Goal: Task Accomplishment & Management: Manage account settings

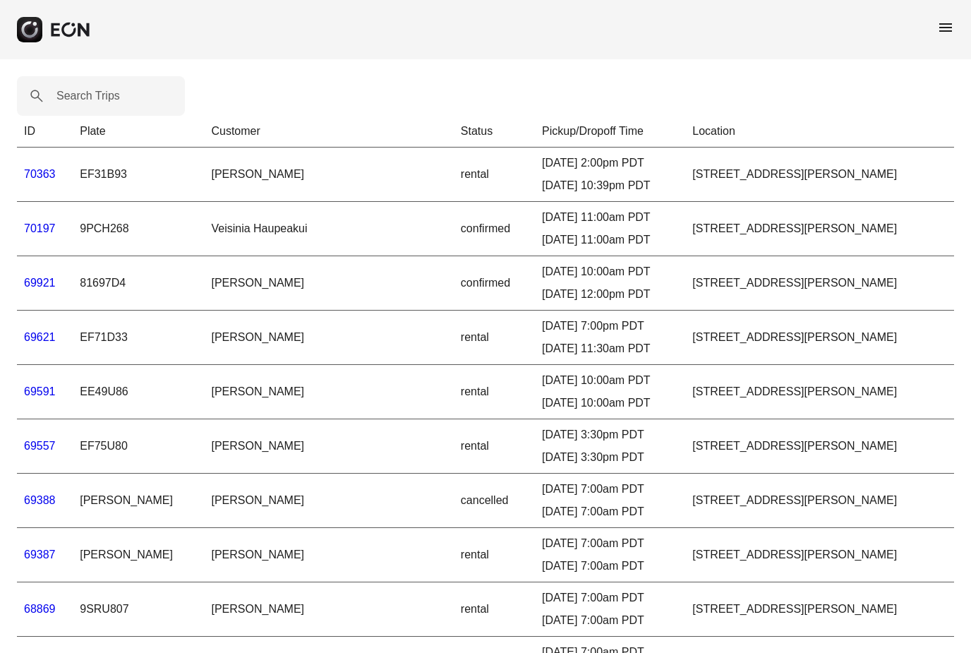
click at [47, 176] on link "70363" at bounding box center [40, 174] width 32 height 12
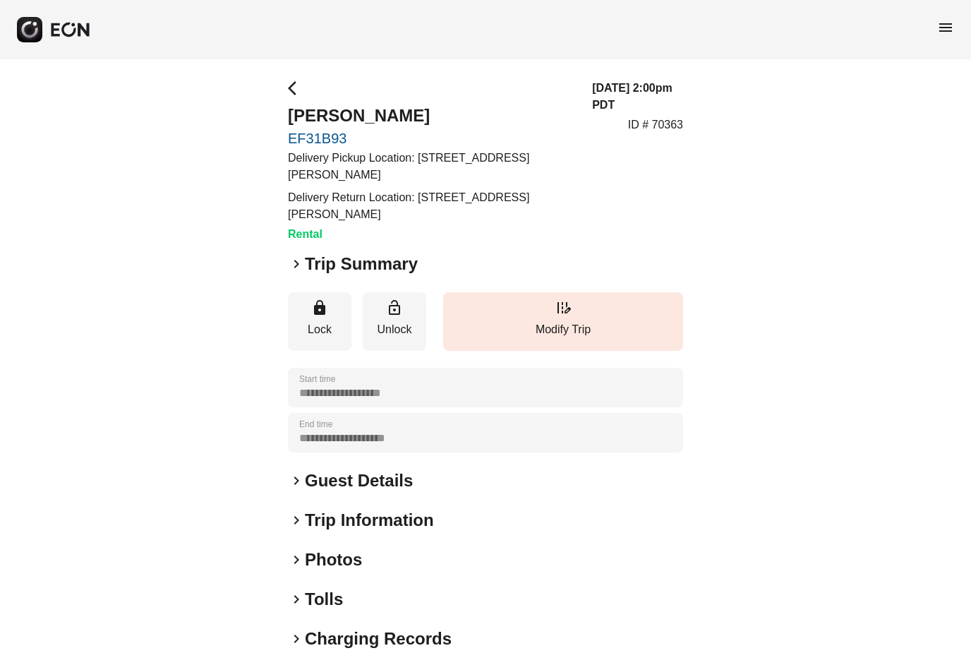
click at [295, 260] on span "keyboard_arrow_right" at bounding box center [296, 263] width 17 height 17
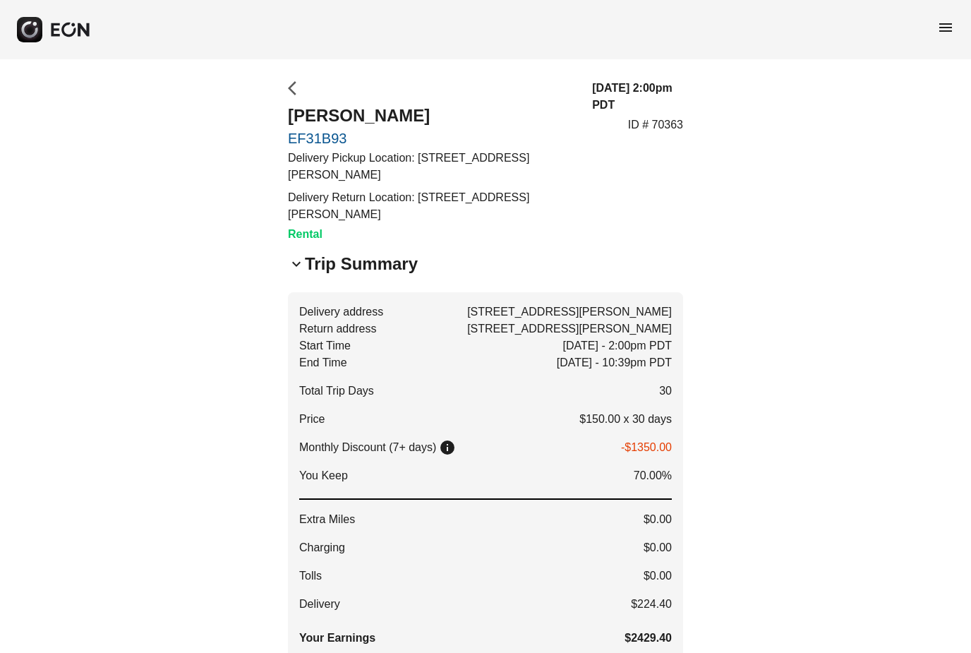
click at [293, 85] on span "arrow_back_ios" at bounding box center [296, 88] width 17 height 17
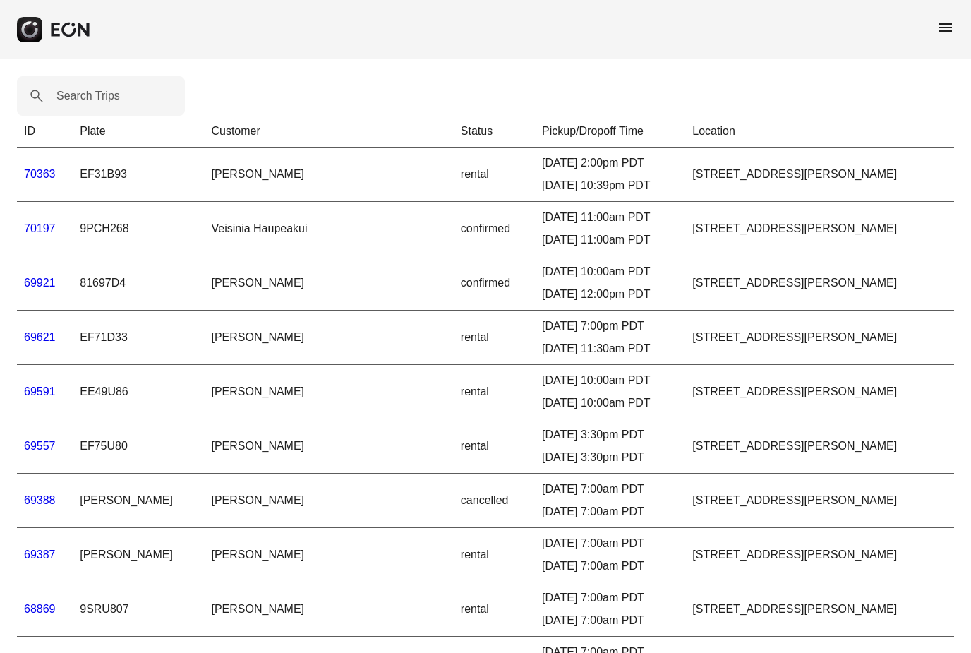
click at [40, 288] on link "69921" at bounding box center [40, 283] width 32 height 12
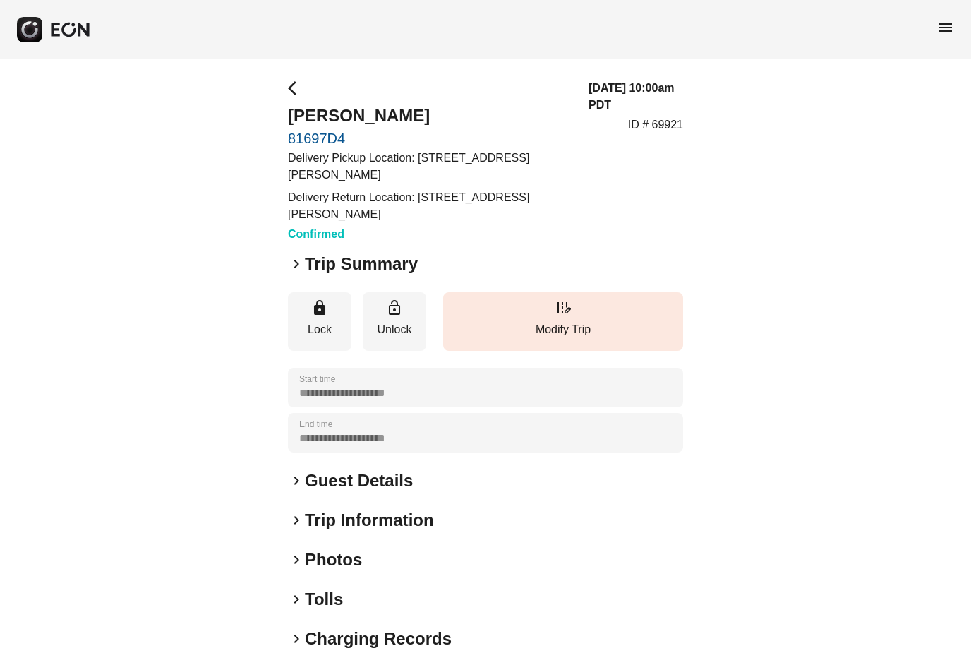
click at [296, 260] on span "keyboard_arrow_right" at bounding box center [296, 263] width 17 height 17
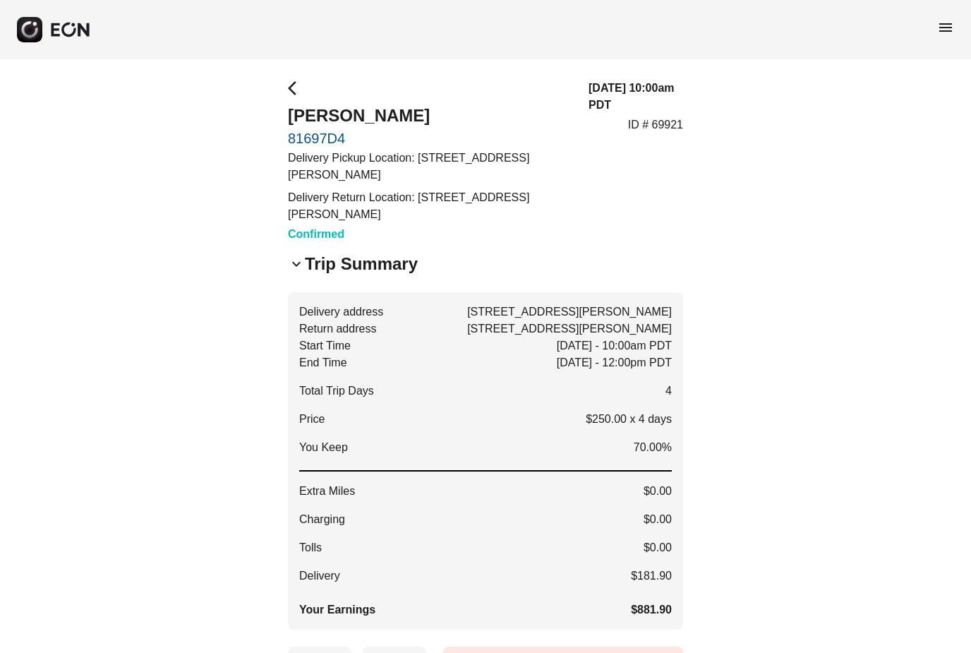
click at [945, 25] on span "menu" at bounding box center [945, 27] width 17 height 17
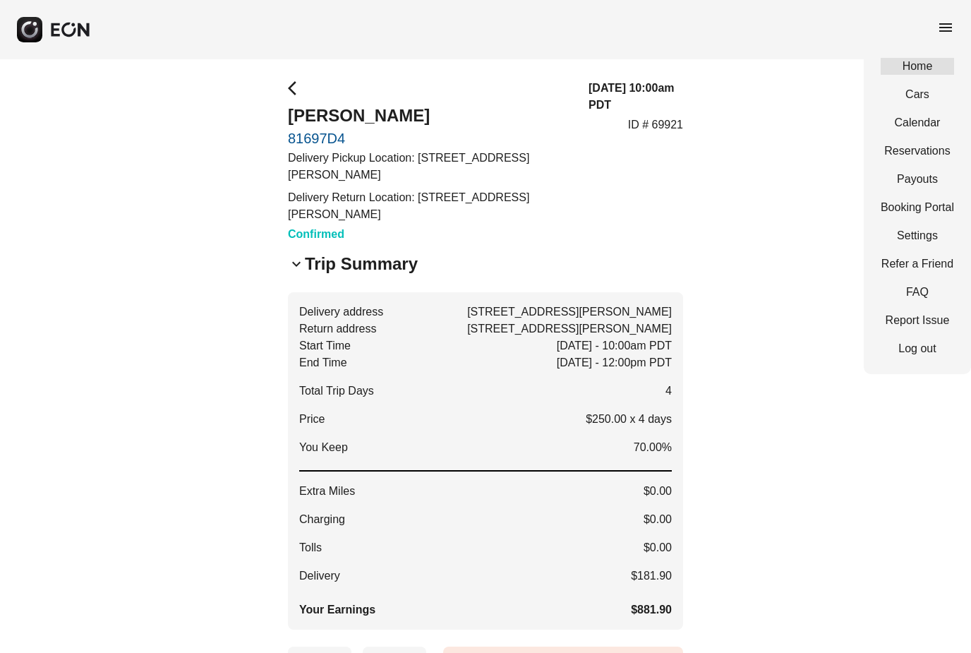
click at [903, 68] on link "Home" at bounding box center [917, 66] width 73 height 17
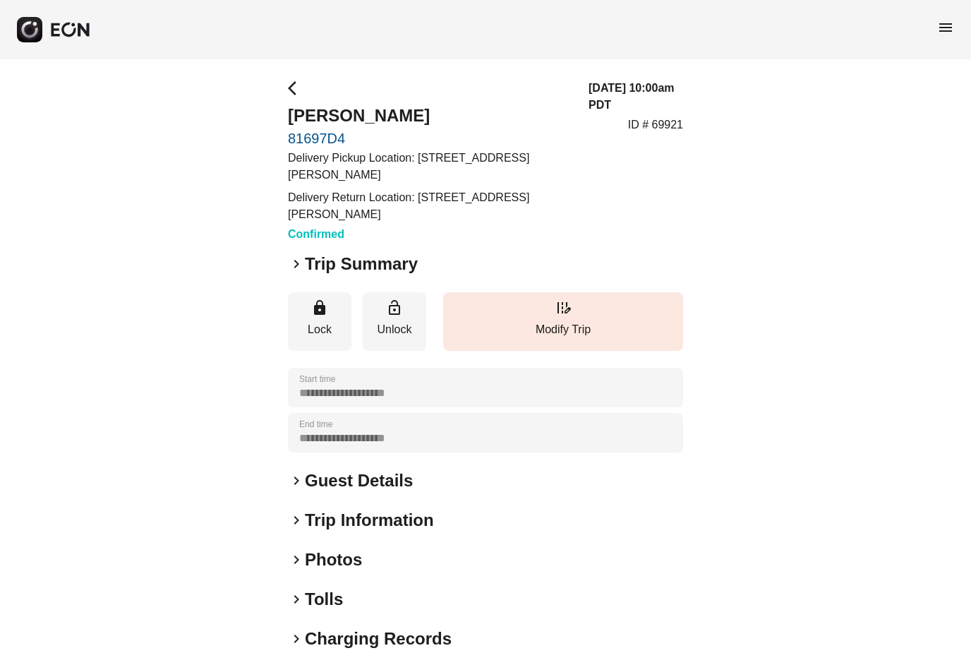
click at [295, 262] on span "keyboard_arrow_right" at bounding box center [296, 263] width 17 height 17
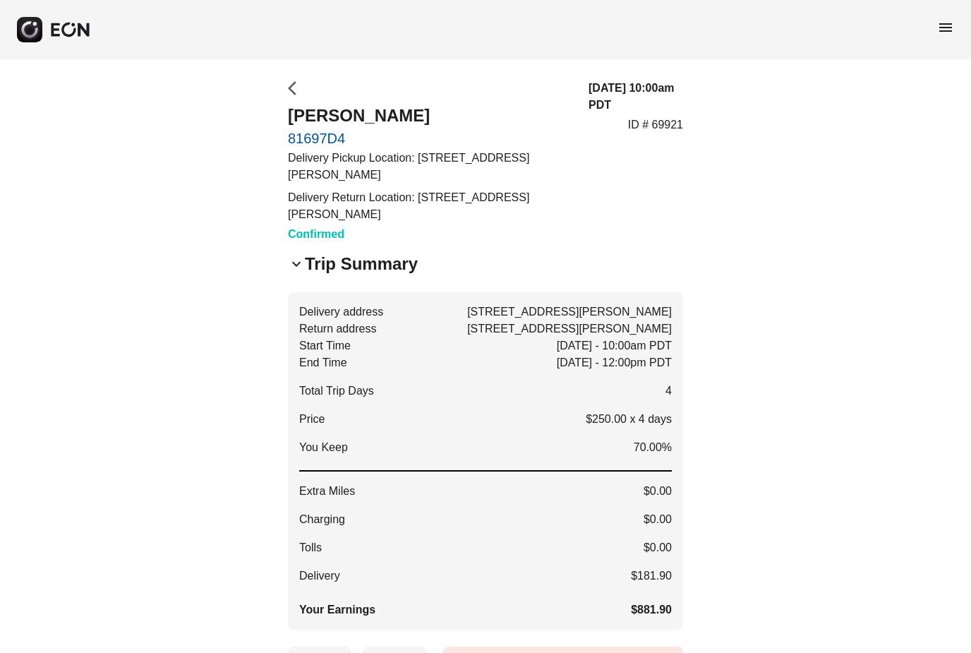
click at [291, 93] on span "arrow_back_ios" at bounding box center [296, 88] width 17 height 17
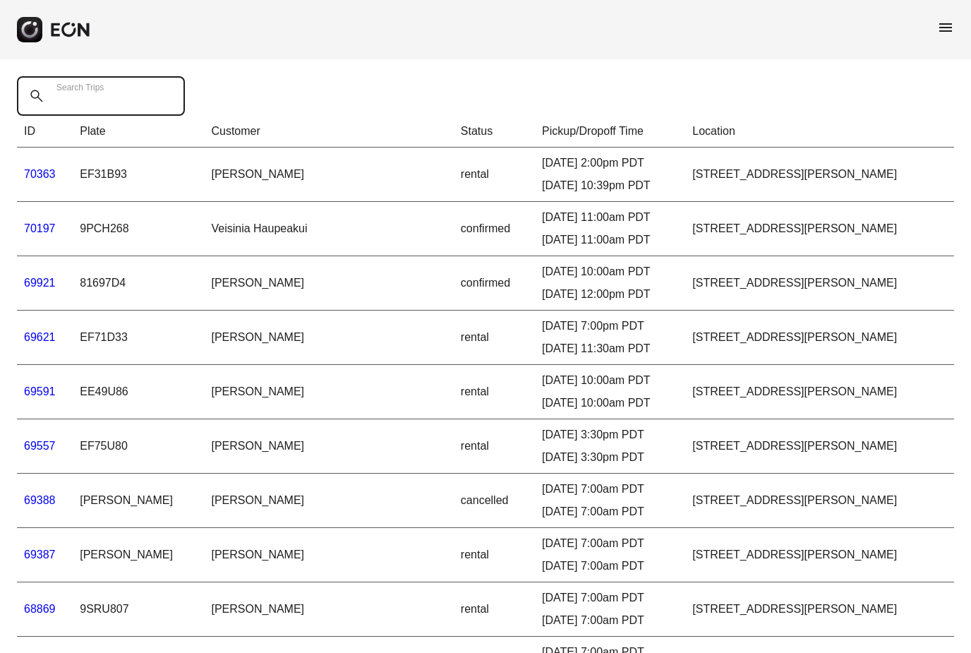
click at [121, 92] on Trips "Search Trips" at bounding box center [101, 96] width 168 height 40
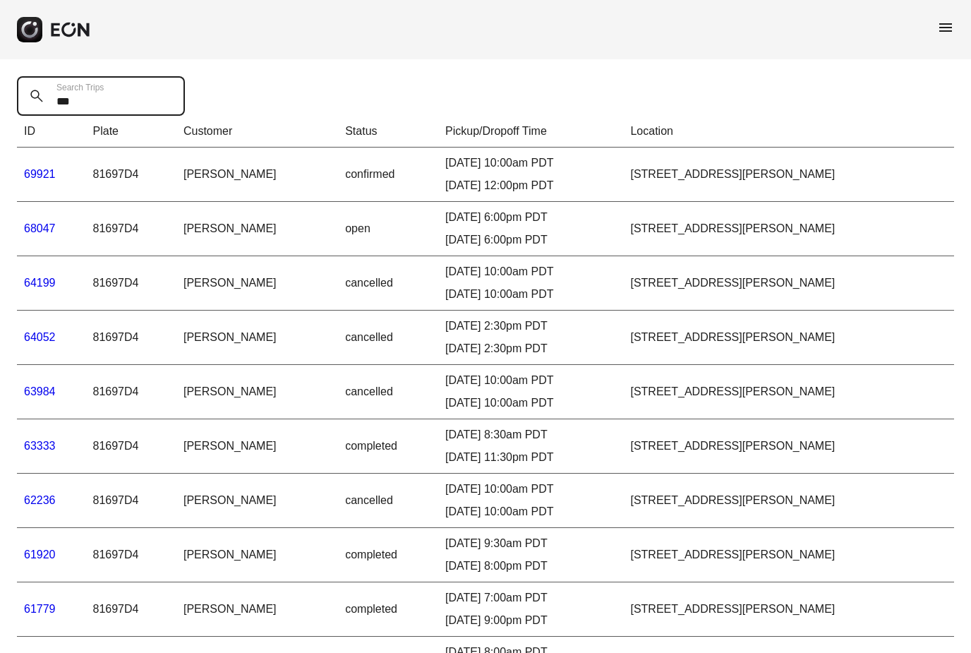
click at [87, 102] on Trips "***" at bounding box center [101, 96] width 168 height 40
drag, startPoint x: 87, startPoint y: 102, endPoint x: 44, endPoint y: 97, distance: 43.9
click at [44, 97] on div "*** Search Trips" at bounding box center [105, 96] width 176 height 40
type Trips "*"
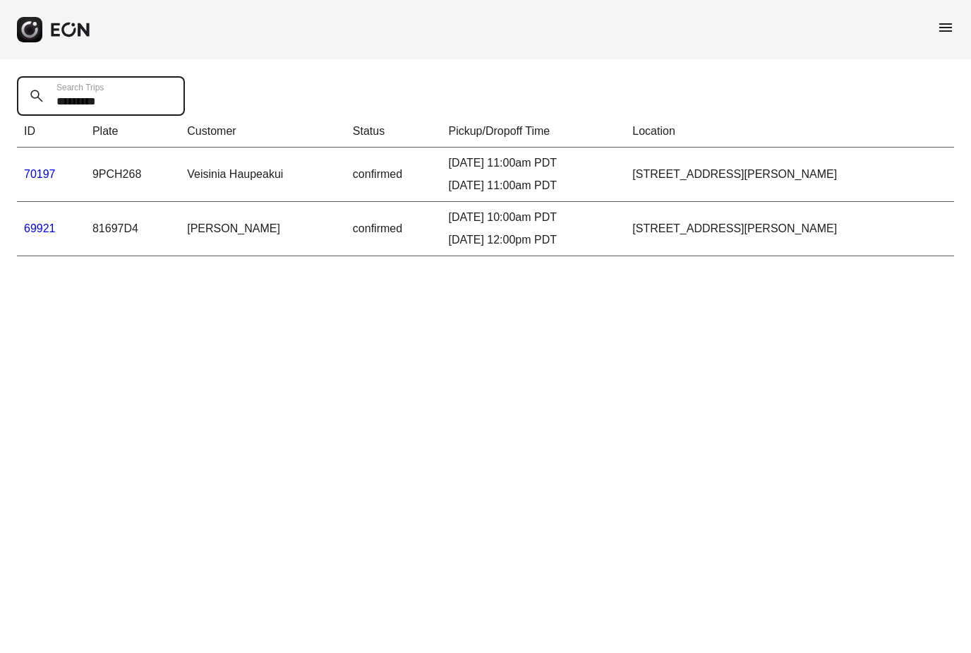
drag, startPoint x: 116, startPoint y: 100, endPoint x: 1, endPoint y: 94, distance: 114.5
click at [1, 94] on div "********* Search Trips ID Plate Customer Status Pickup/Dropoff Time Location 70…" at bounding box center [485, 166] width 971 height 214
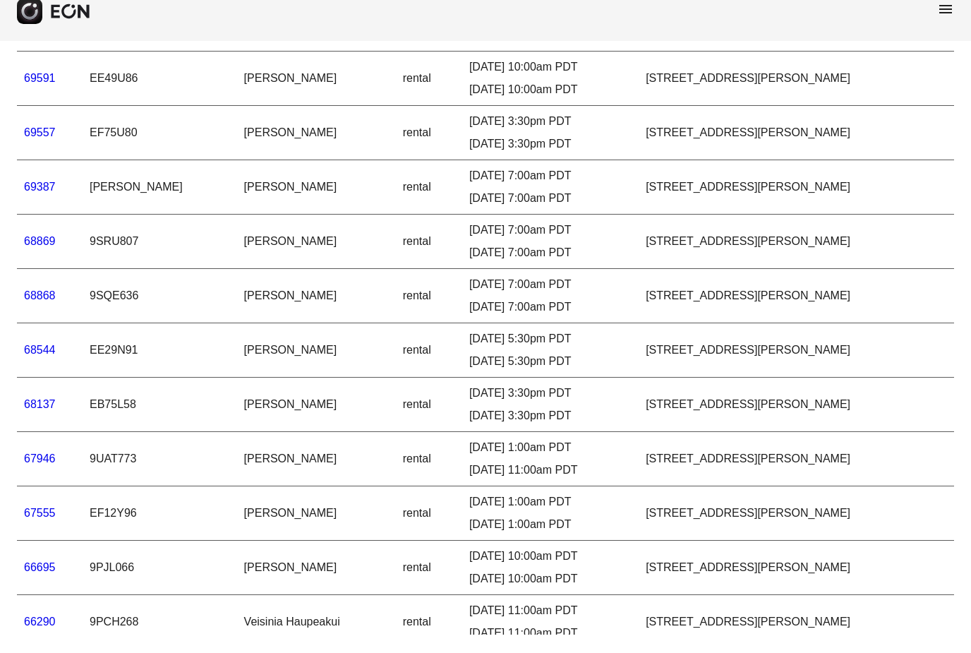
scroll to position [218, 0]
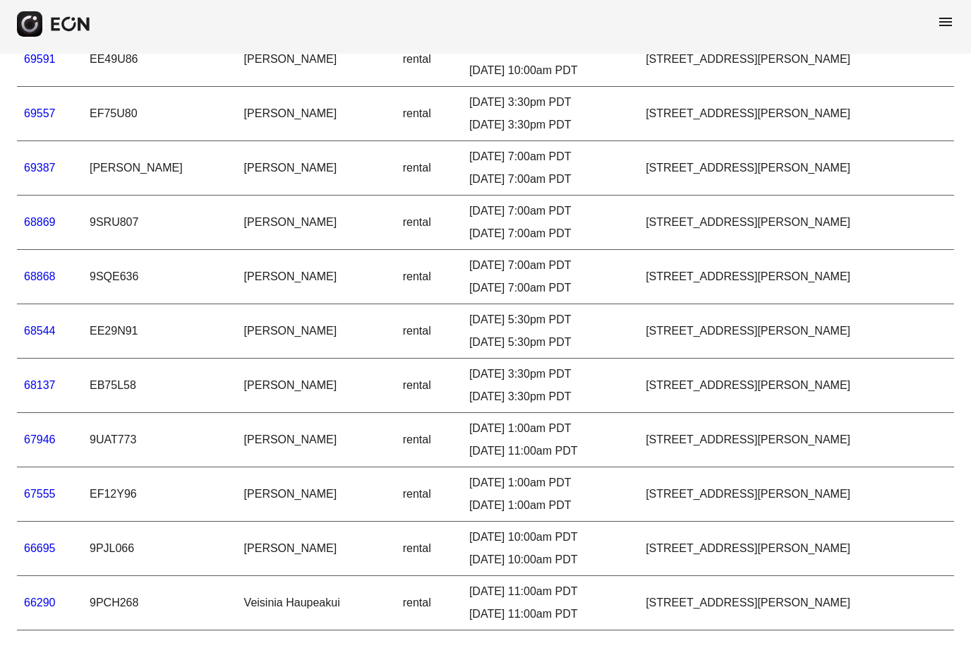
type Trips "******"
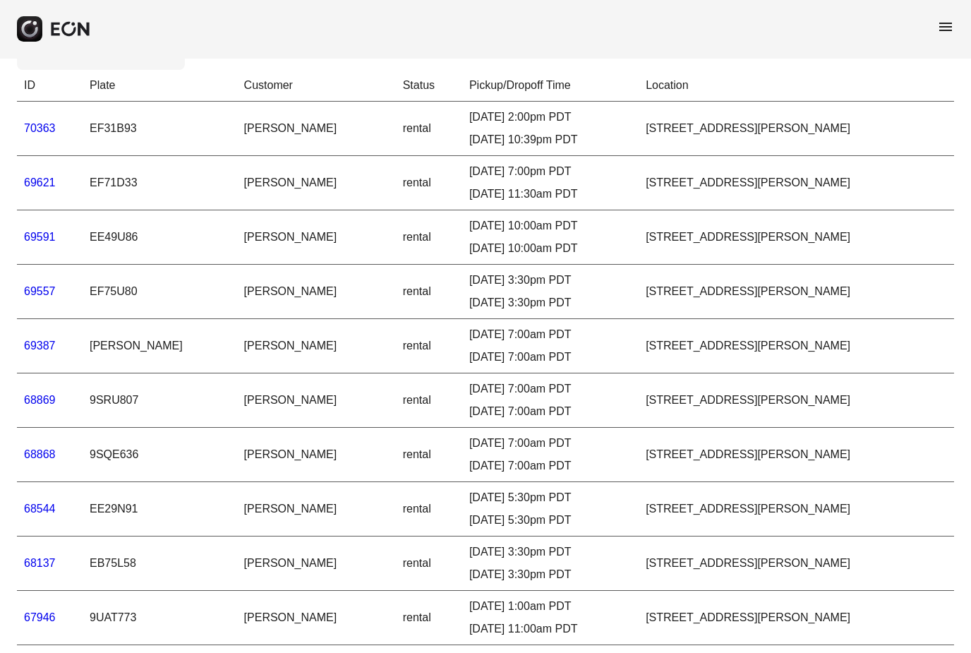
click at [44, 557] on link "68137" at bounding box center [40, 563] width 32 height 12
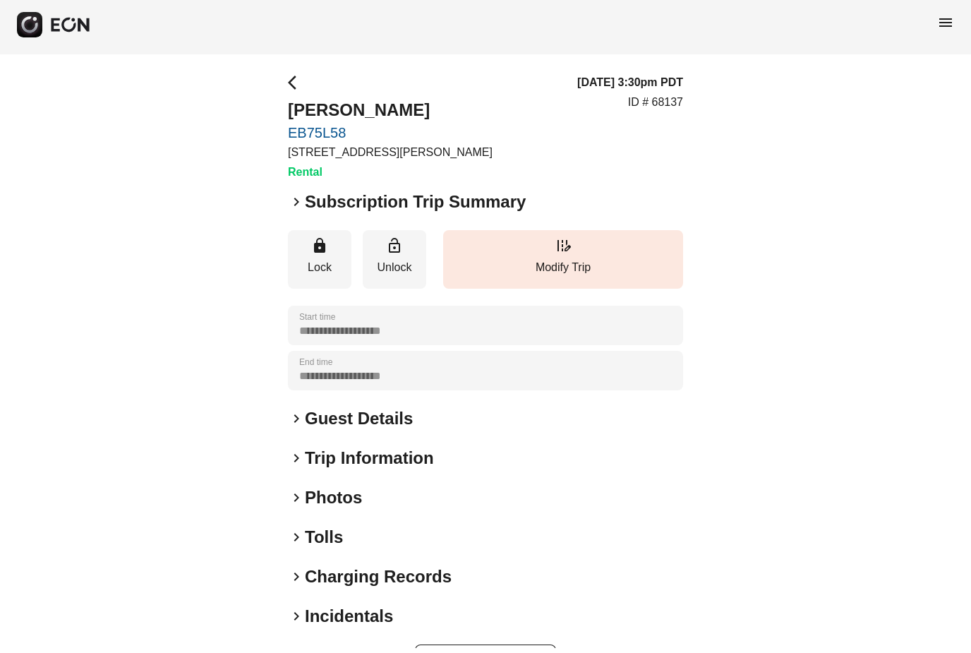
scroll to position [5, 0]
click at [295, 456] on span "keyboard_arrow_right" at bounding box center [296, 458] width 17 height 17
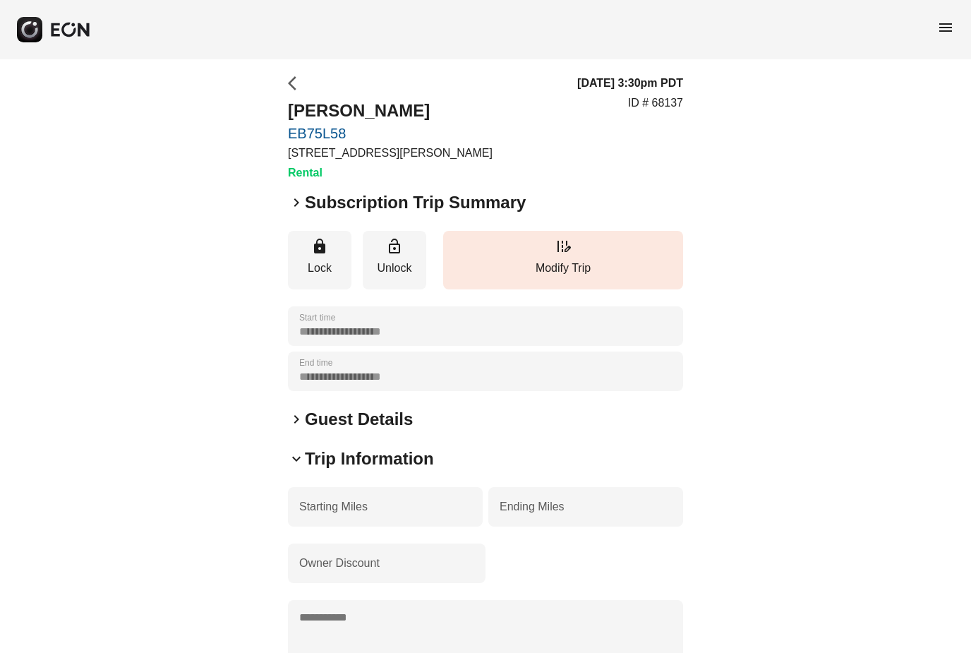
click at [292, 86] on span "arrow_back_ios" at bounding box center [296, 83] width 17 height 17
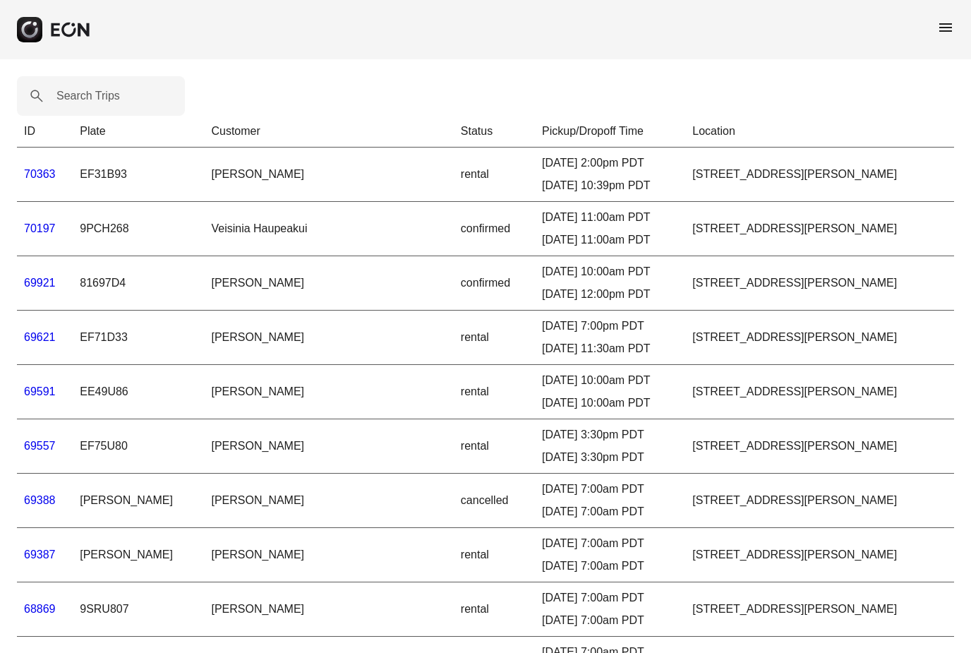
click at [943, 27] on span "menu" at bounding box center [945, 27] width 17 height 17
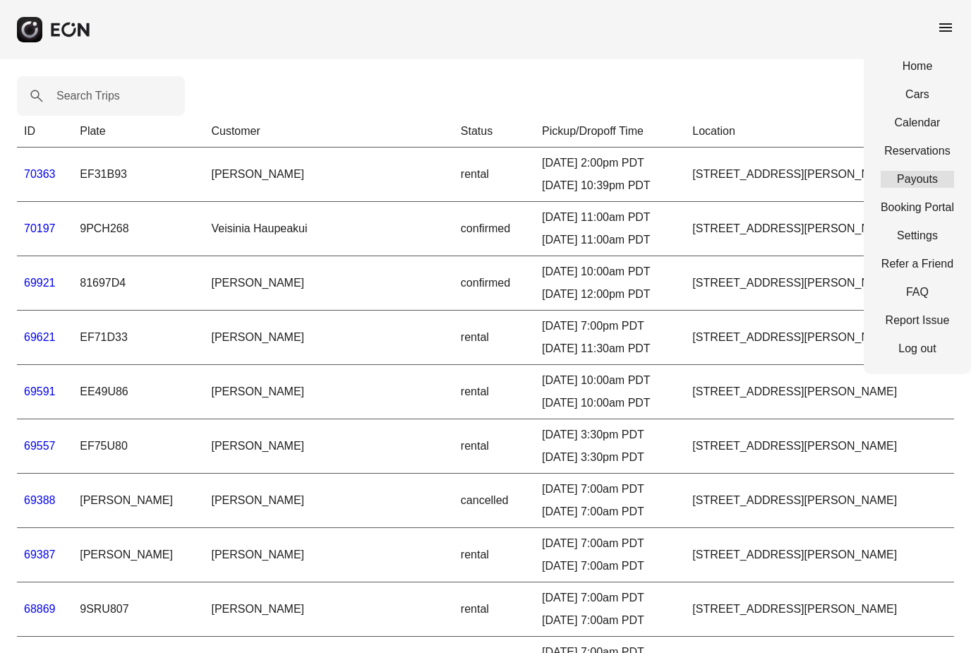
click at [893, 179] on link "Payouts" at bounding box center [917, 179] width 73 height 17
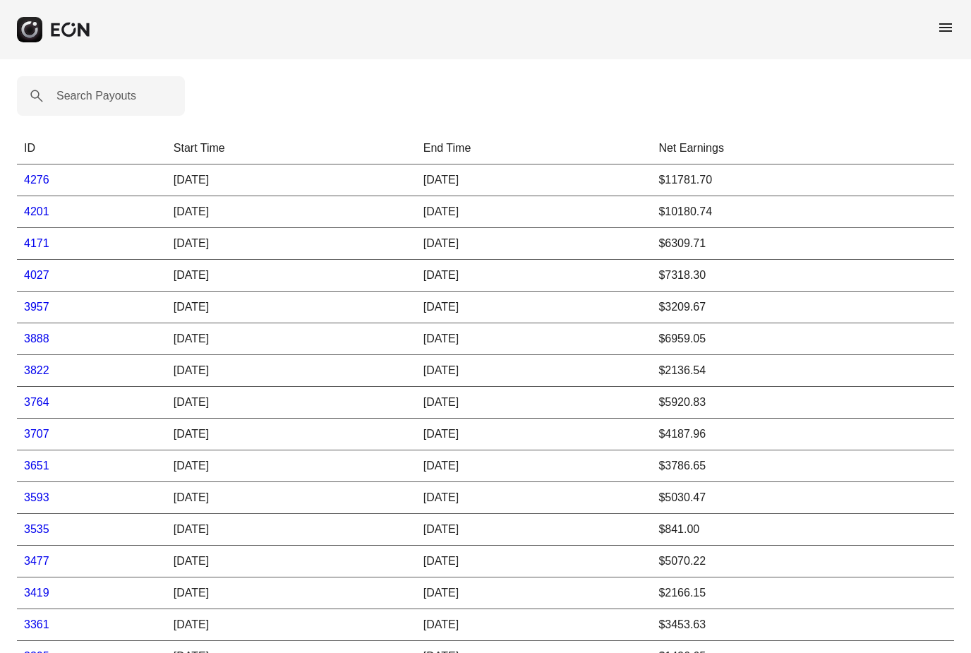
click at [949, 27] on span "menu" at bounding box center [945, 27] width 17 height 17
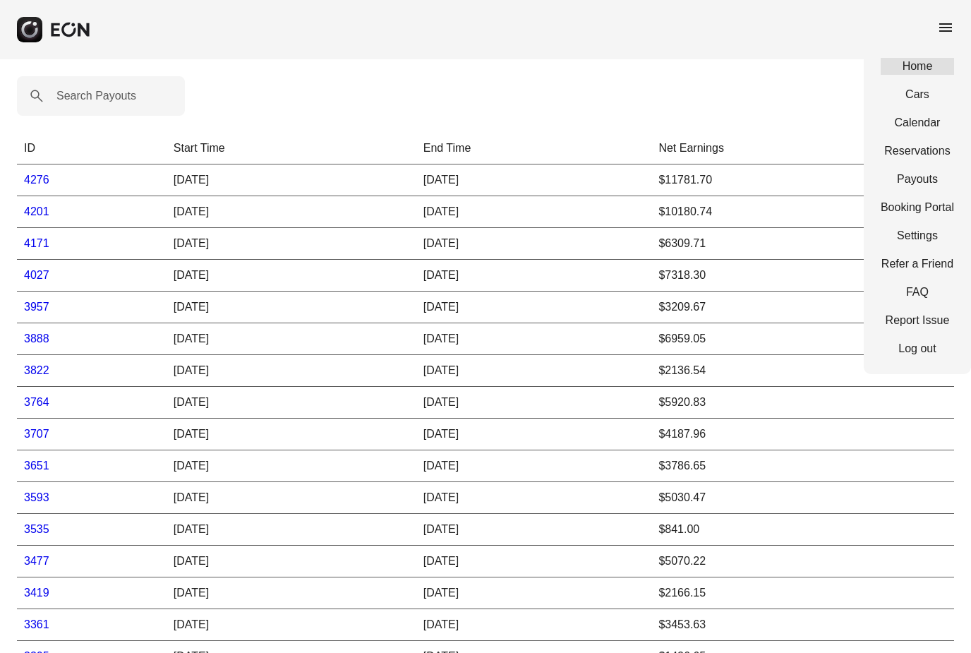
click at [919, 68] on link "Home" at bounding box center [917, 66] width 73 height 17
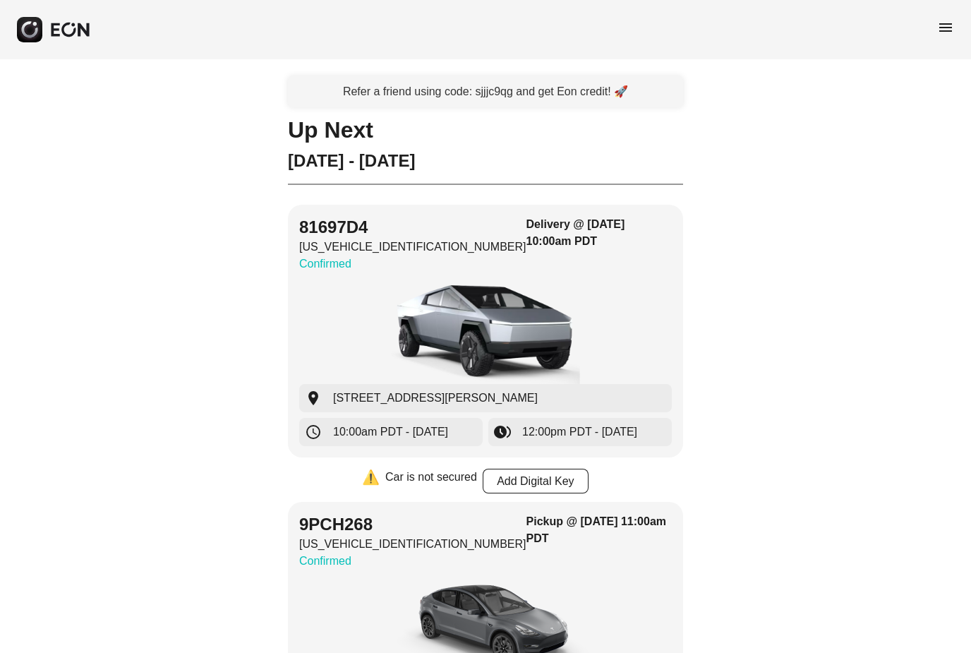
click at [507, 92] on div "Refer a friend using code: sjjjc9qg and get Eon credit! 🚀" at bounding box center [485, 91] width 395 height 31
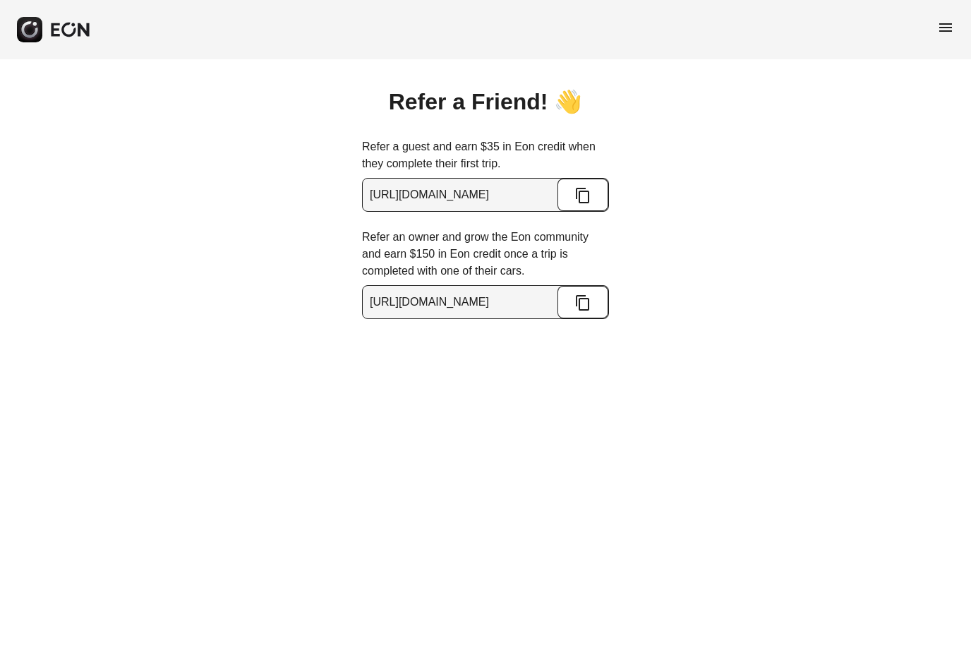
click at [946, 23] on span "menu" at bounding box center [945, 27] width 17 height 17
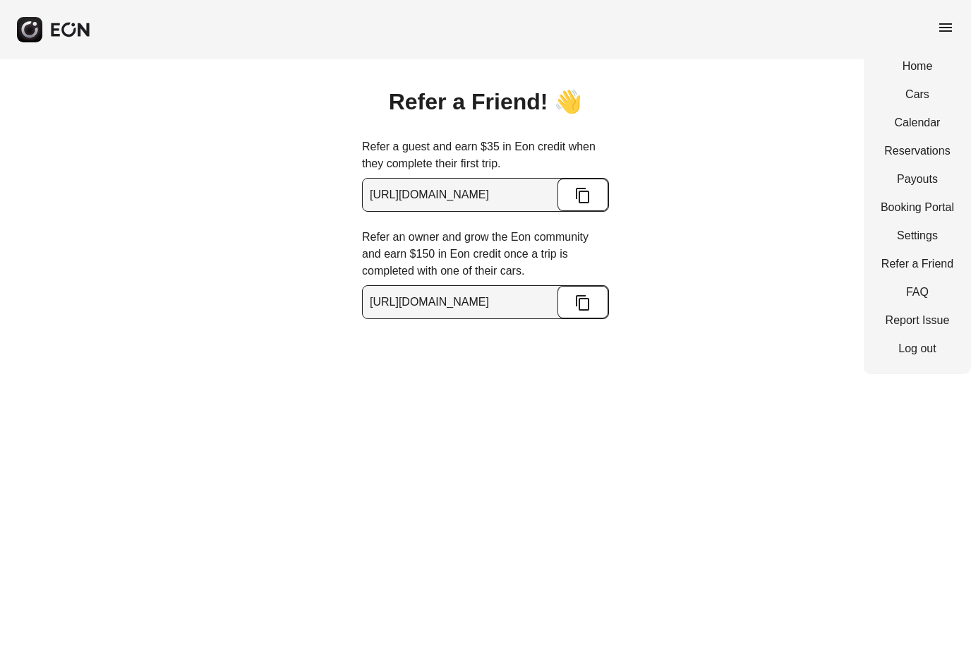
click at [908, 184] on link "Payouts" at bounding box center [917, 179] width 73 height 17
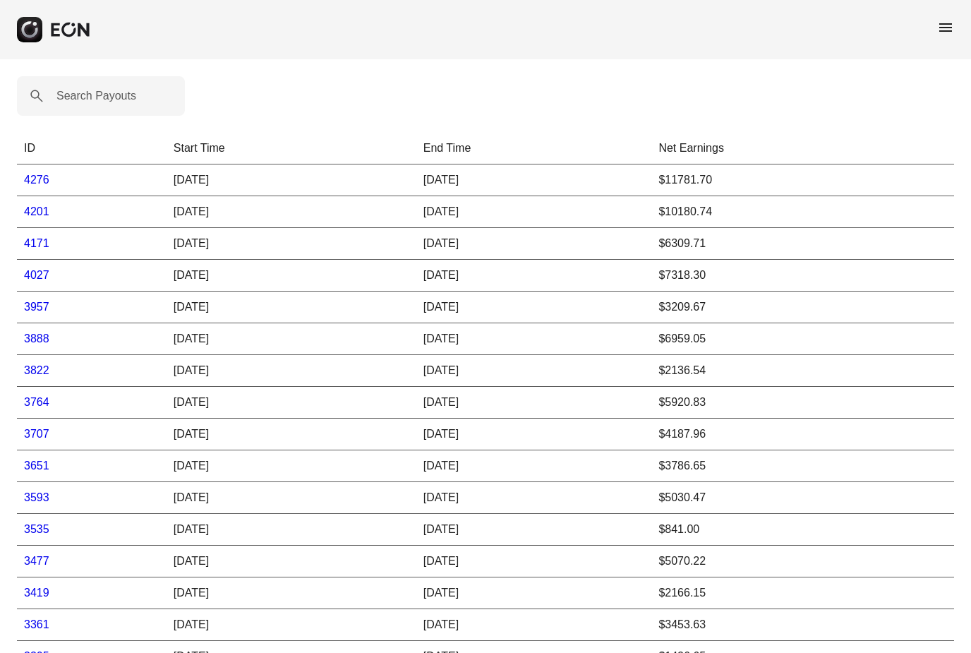
click at [946, 27] on span "menu" at bounding box center [945, 27] width 17 height 17
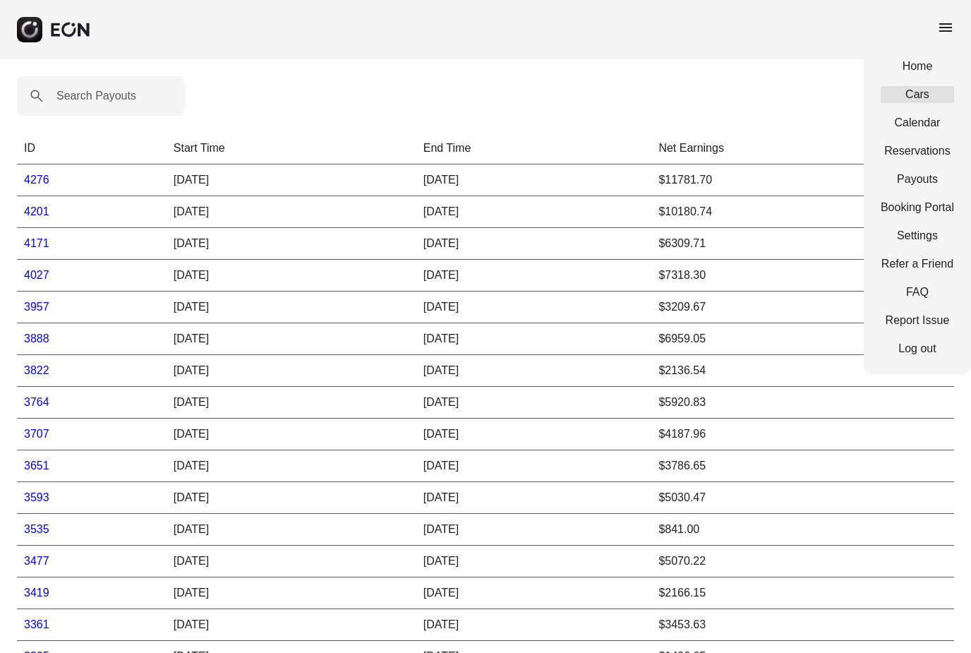
click at [909, 101] on link "Cars" at bounding box center [917, 94] width 73 height 17
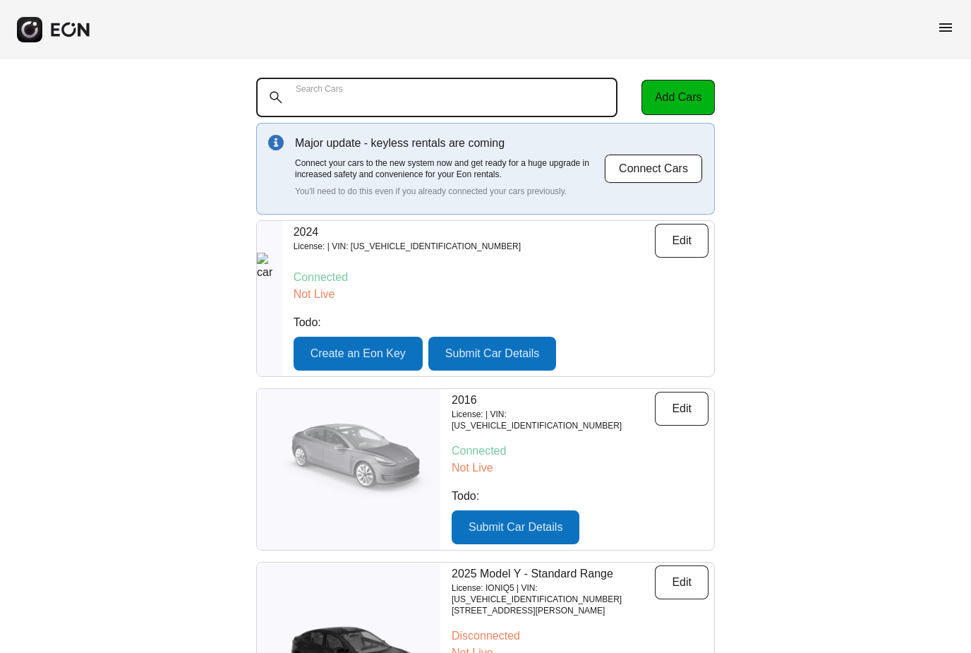
click at [434, 104] on Cars "Search Cars" at bounding box center [436, 98] width 361 height 40
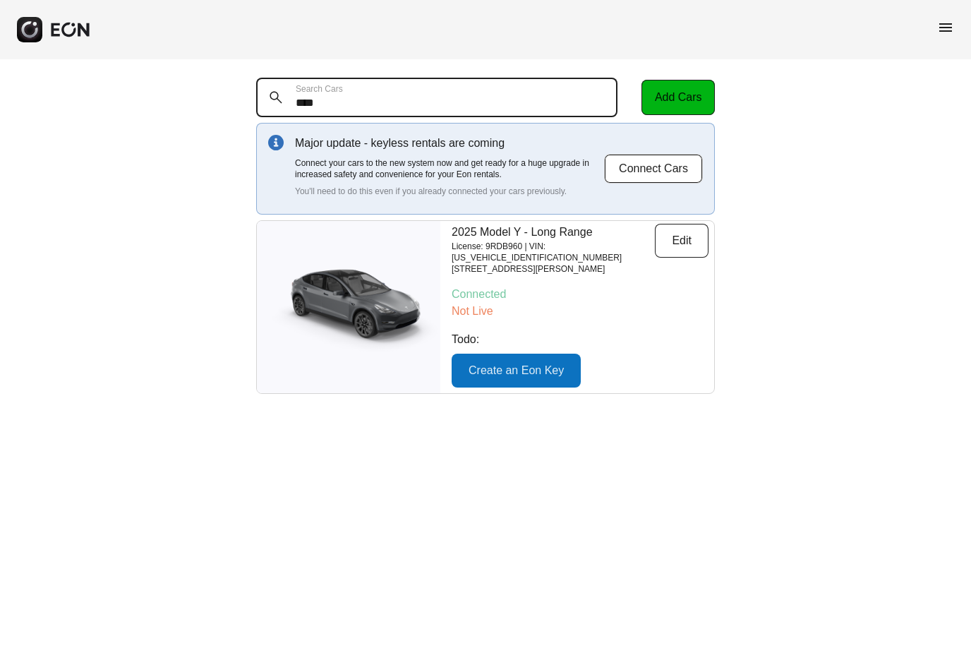
type Cars "****"
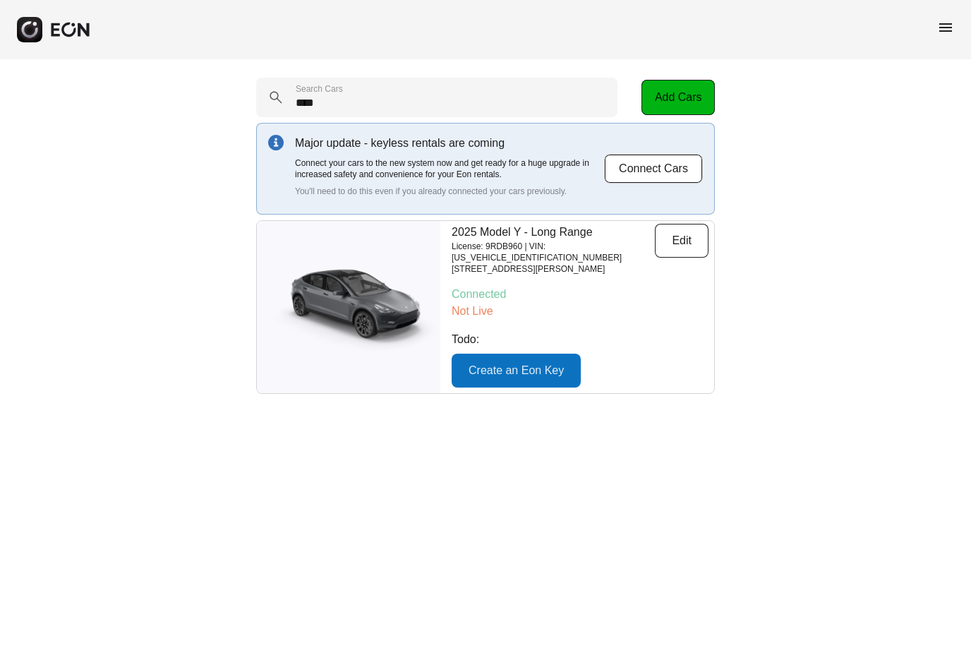
drag, startPoint x: 434, startPoint y: 97, endPoint x: 344, endPoint y: 341, distance: 260.3
click at [344, 341] on img at bounding box center [348, 307] width 183 height 92
click at [677, 249] on button "Edit" at bounding box center [682, 241] width 54 height 34
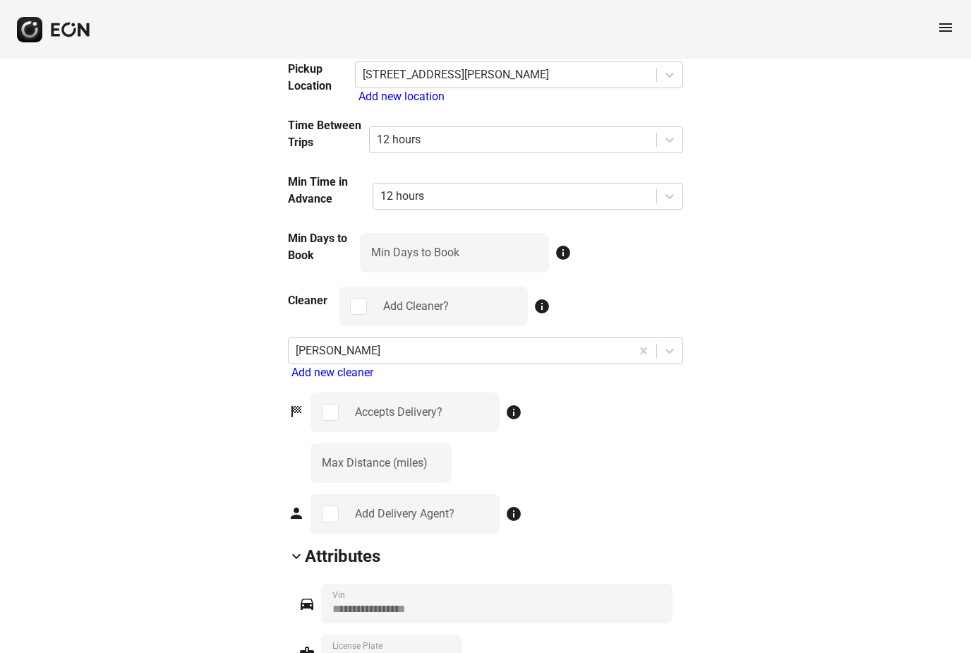
scroll to position [1501, 0]
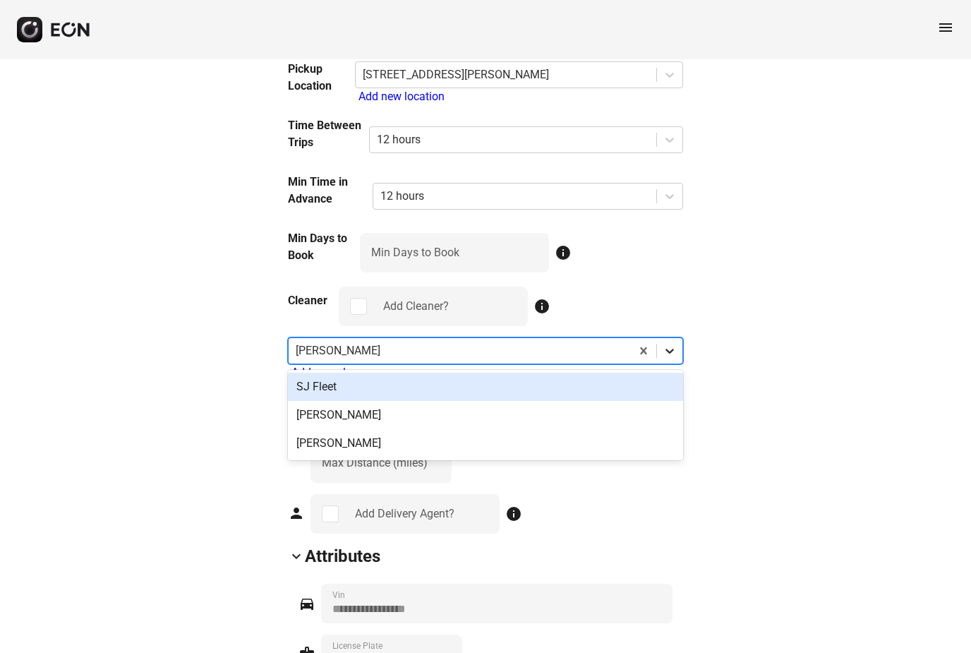
click at [672, 352] on icon at bounding box center [670, 351] width 14 height 14
click at [597, 385] on div "SJ Fleet" at bounding box center [485, 387] width 395 height 28
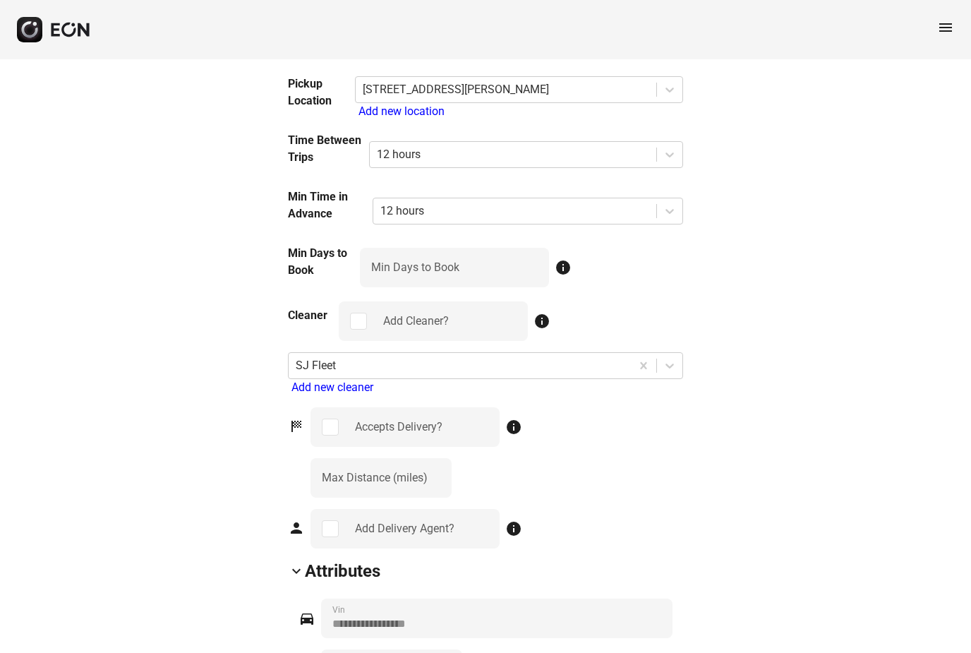
scroll to position [1450, 0]
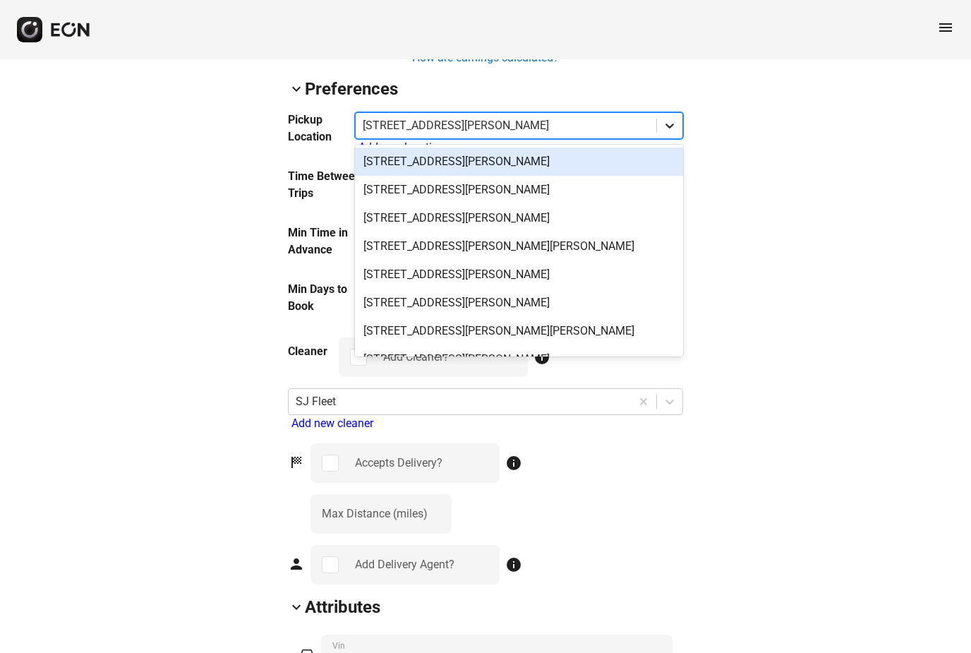
click at [668, 124] on icon at bounding box center [670, 126] width 14 height 14
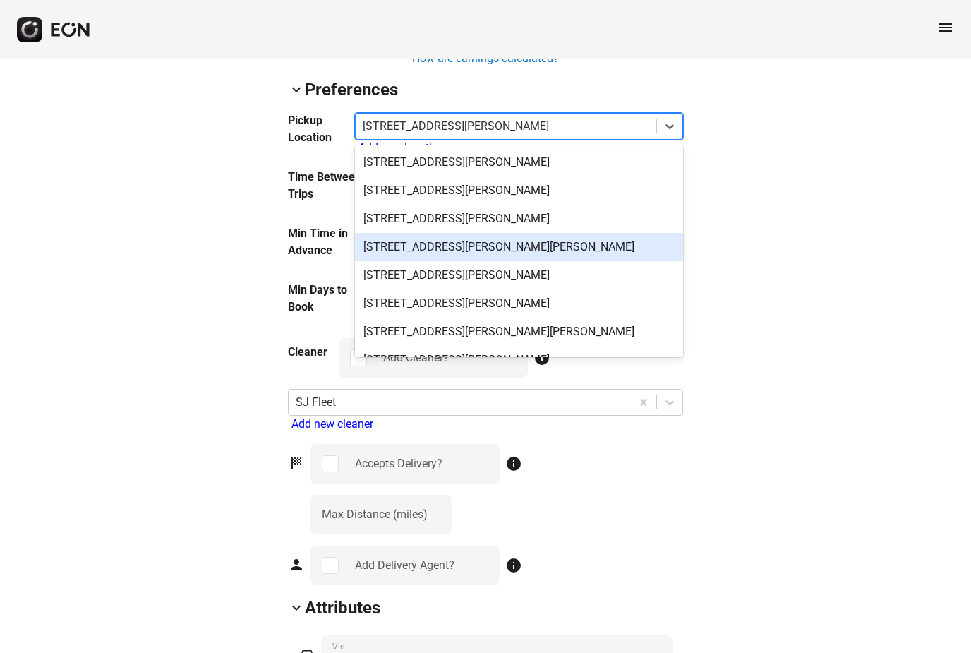
click at [540, 246] on div "[STREET_ADDRESS][PERSON_NAME][PERSON_NAME]" at bounding box center [519, 247] width 328 height 28
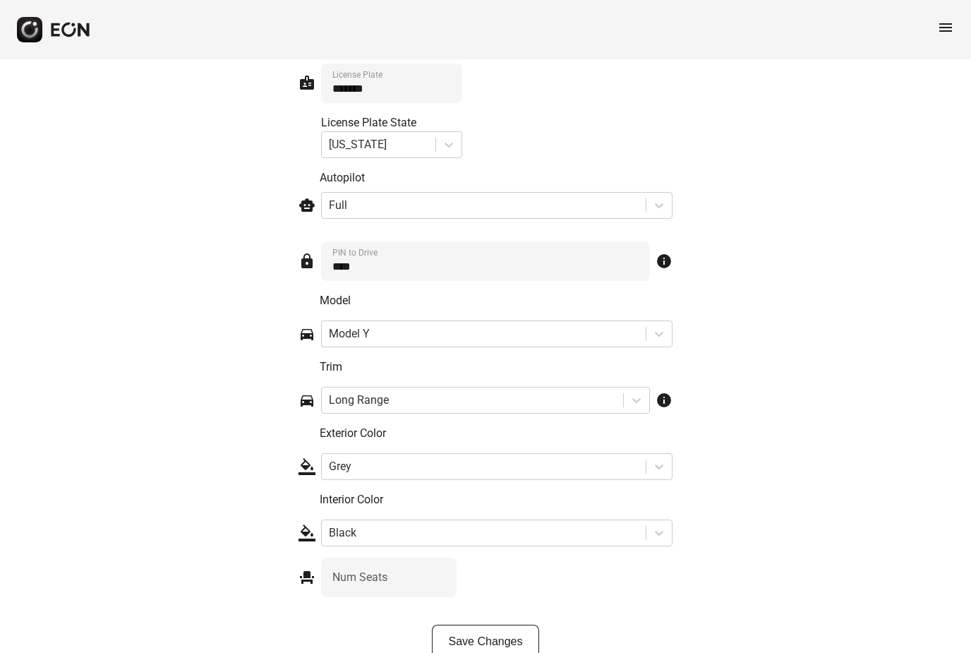
scroll to position [2080, 0]
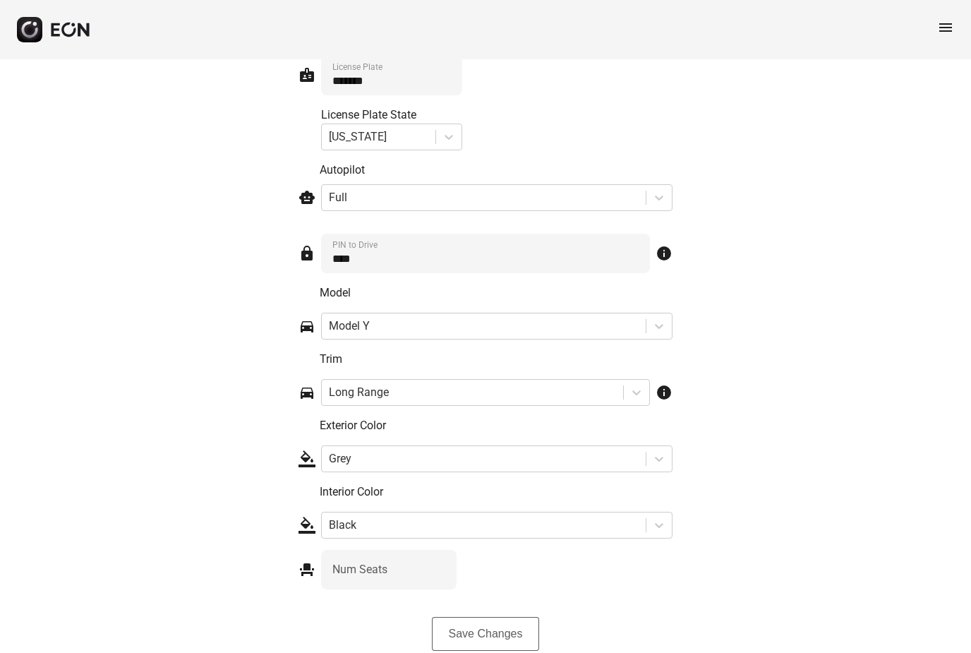
click at [492, 635] on button "Save Changes" at bounding box center [486, 634] width 108 height 34
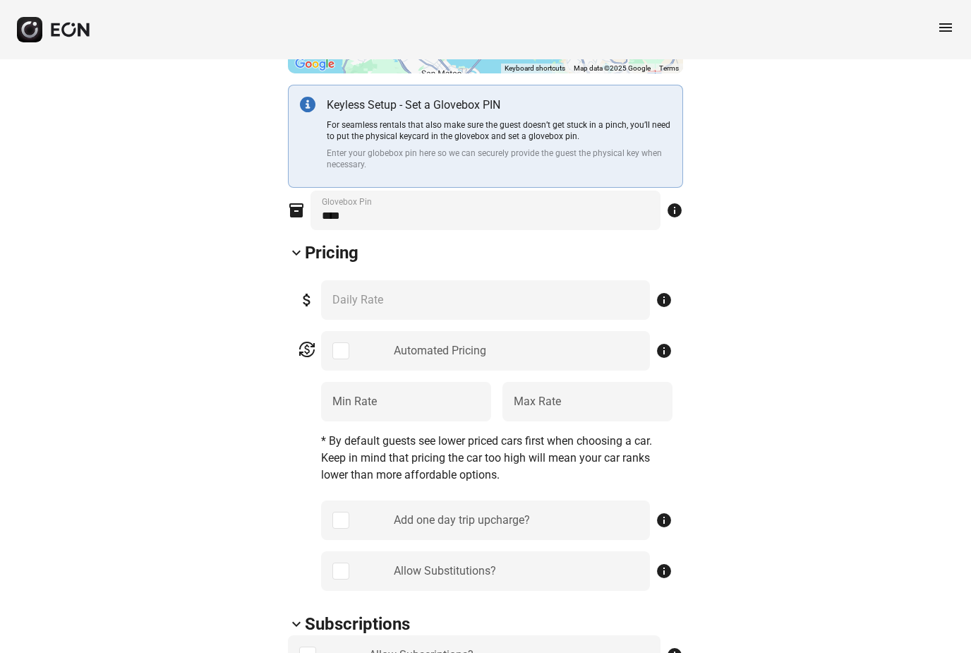
scroll to position [468, 0]
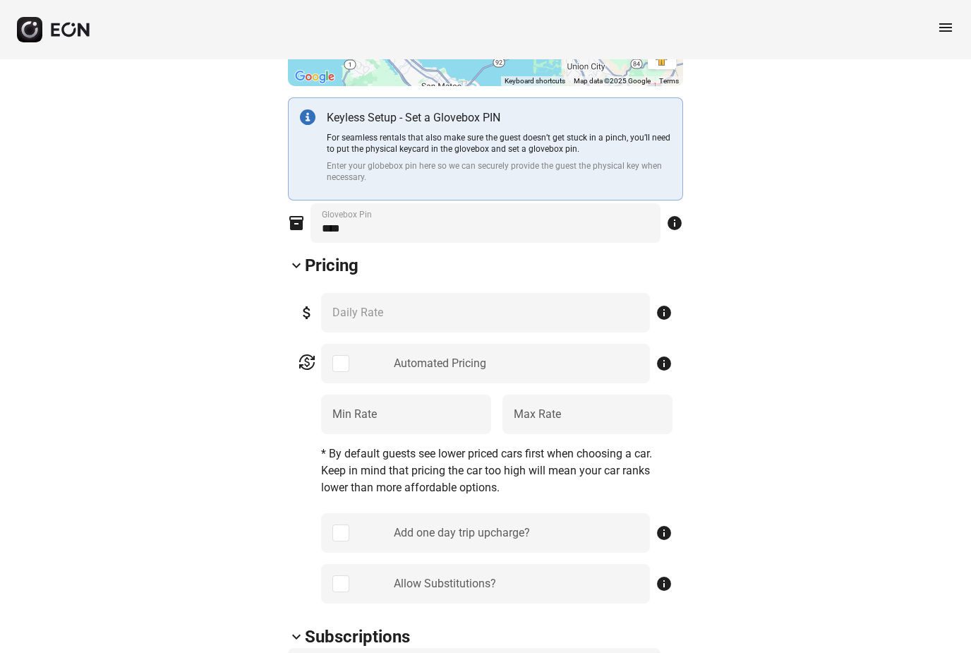
click at [951, 28] on span "menu" at bounding box center [945, 27] width 17 height 17
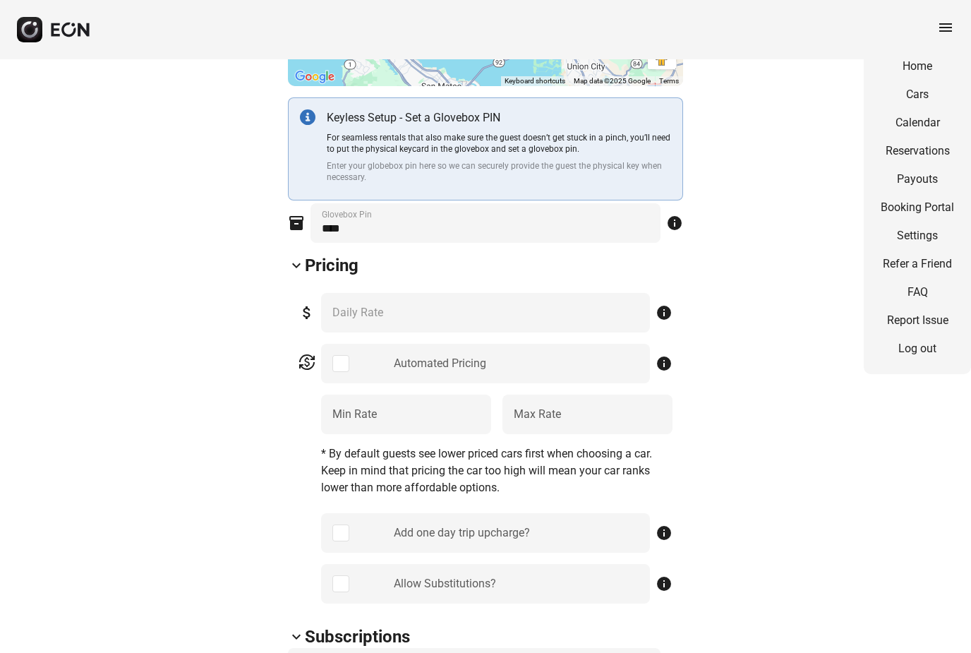
scroll to position [468, 0]
drag, startPoint x: 919, startPoint y: 67, endPoint x: 919, endPoint y: 536, distance: 468.5
click at [919, 67] on link "Home" at bounding box center [917, 66] width 73 height 17
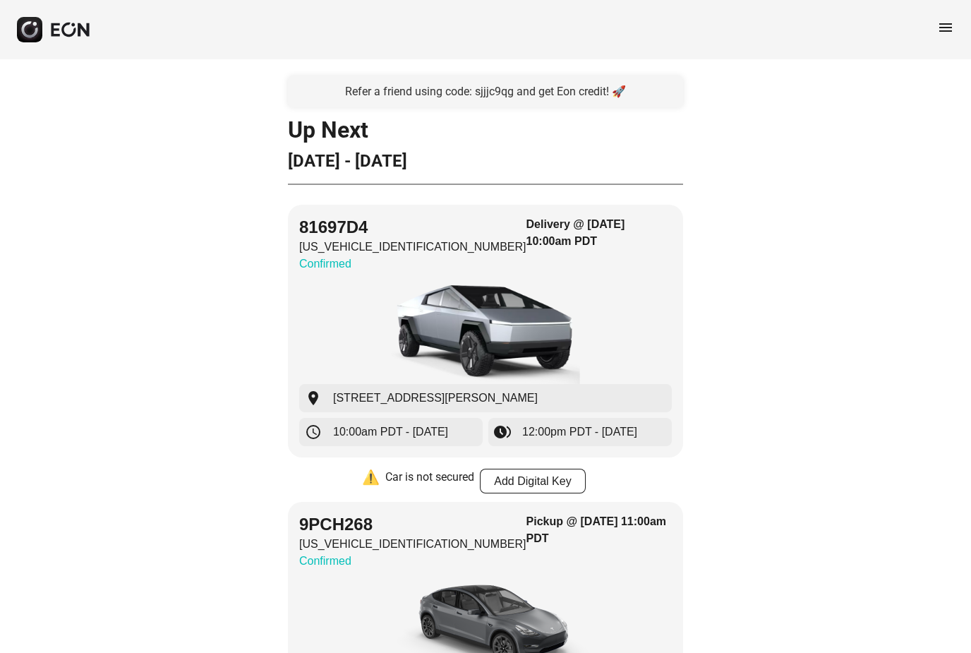
click at [940, 21] on span "menu" at bounding box center [945, 27] width 17 height 17
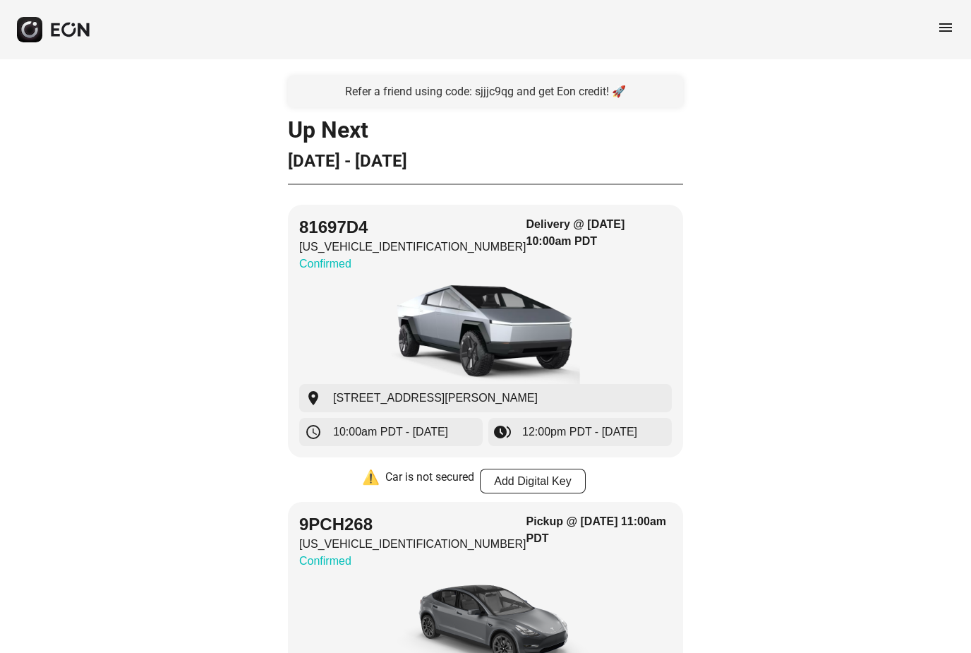
click at [939, 28] on span "menu" at bounding box center [945, 27] width 17 height 17
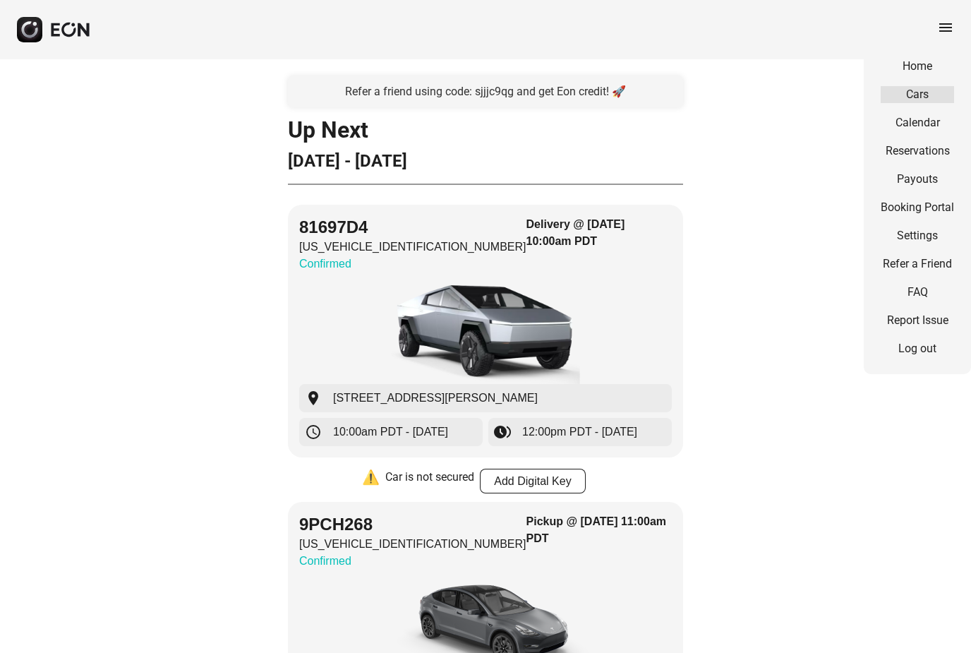
click at [914, 99] on link "Cars" at bounding box center [917, 94] width 73 height 17
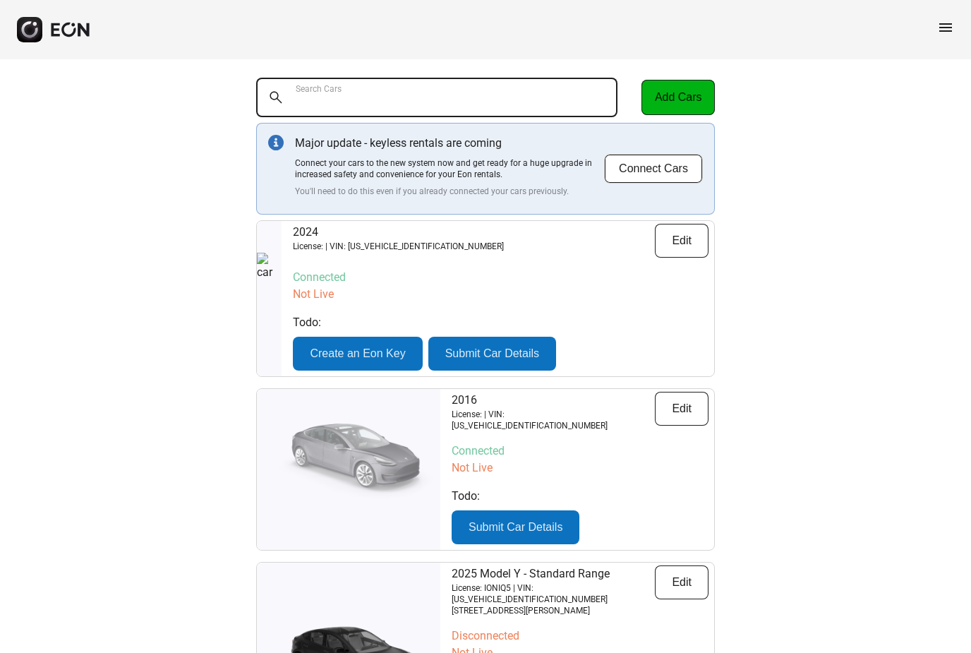
click at [449, 105] on Cars "Search Cars" at bounding box center [436, 98] width 361 height 40
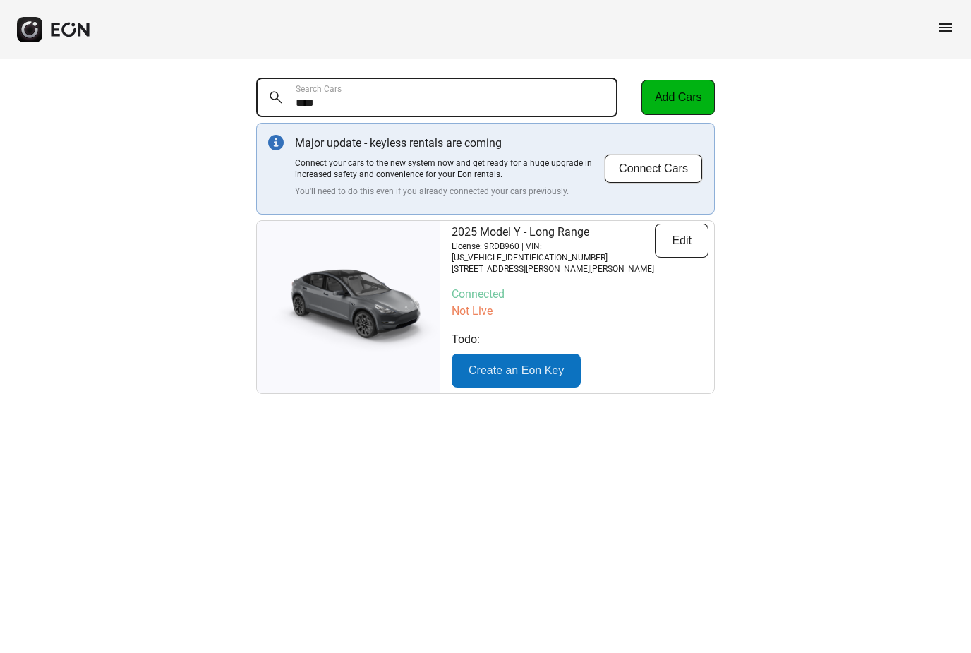
type Cars "****"
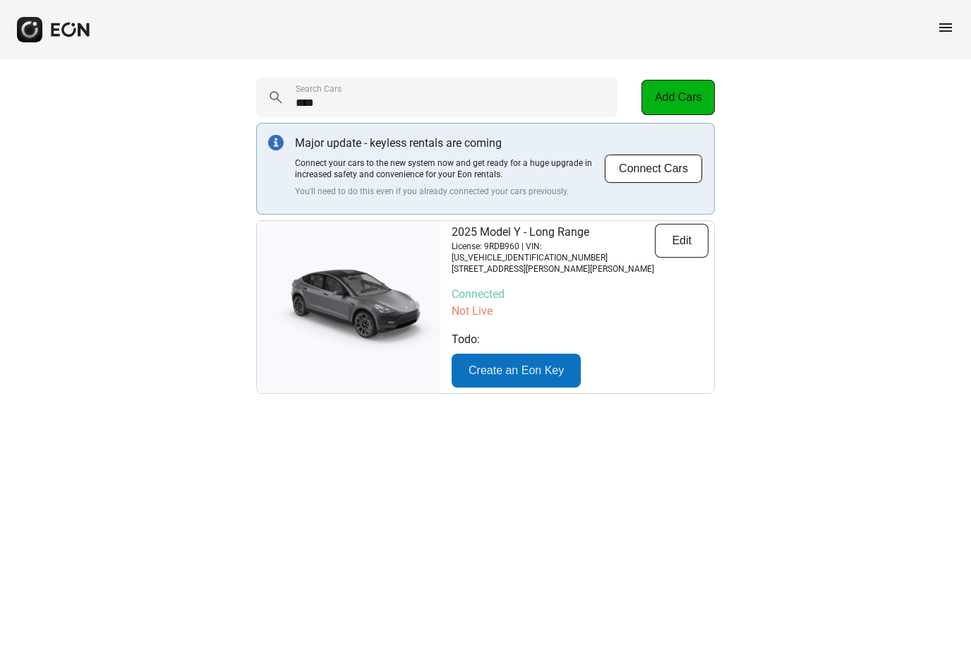
drag, startPoint x: 449, startPoint y: 102, endPoint x: -1, endPoint y: -1, distance: 461.1
click at [686, 244] on button "Edit" at bounding box center [682, 241] width 54 height 34
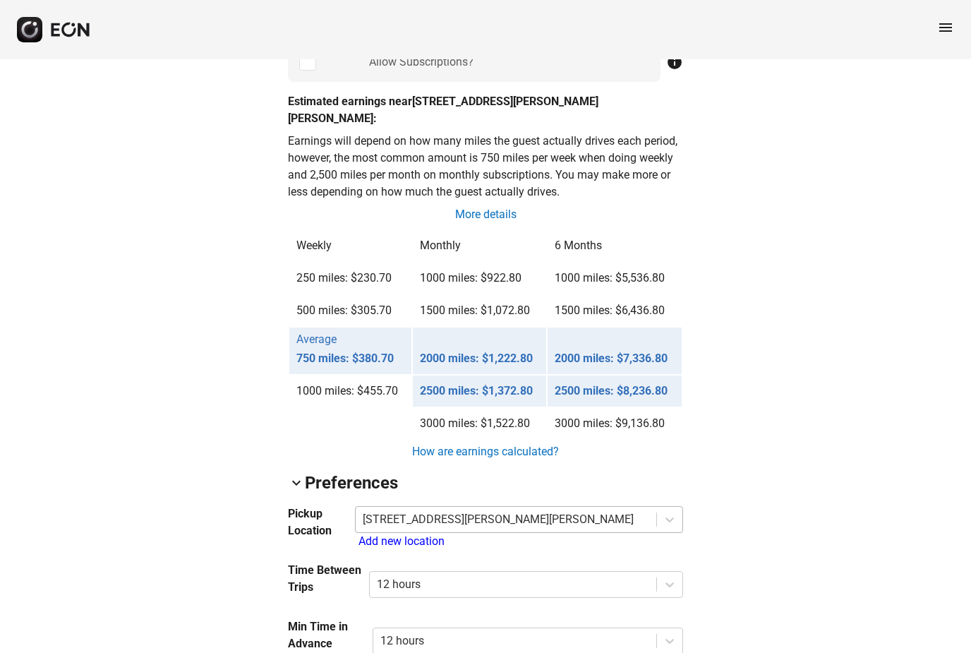
scroll to position [1046, 0]
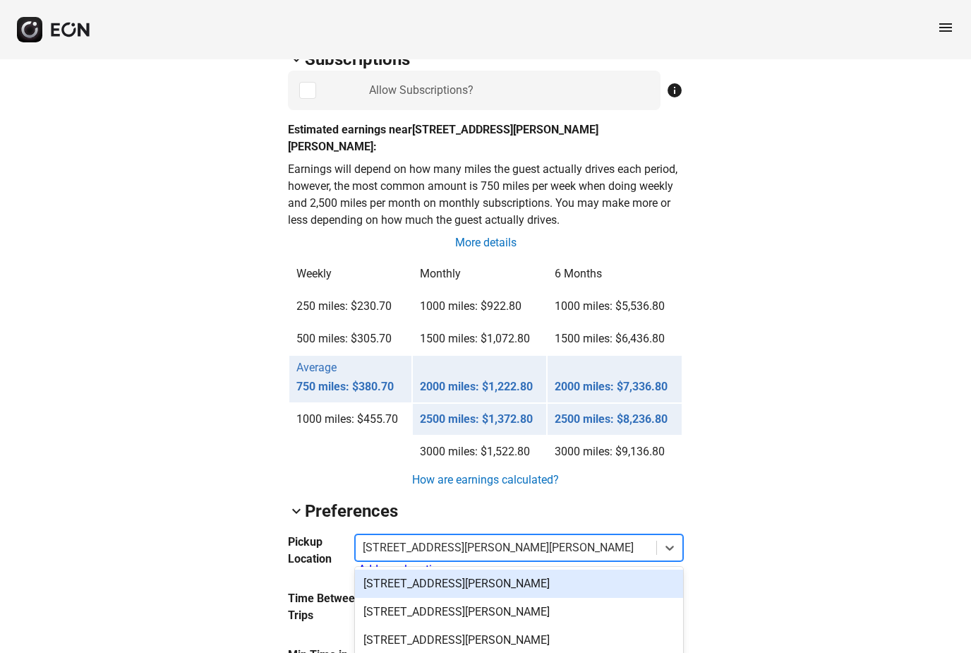
click at [581, 538] on div at bounding box center [506, 548] width 286 height 20
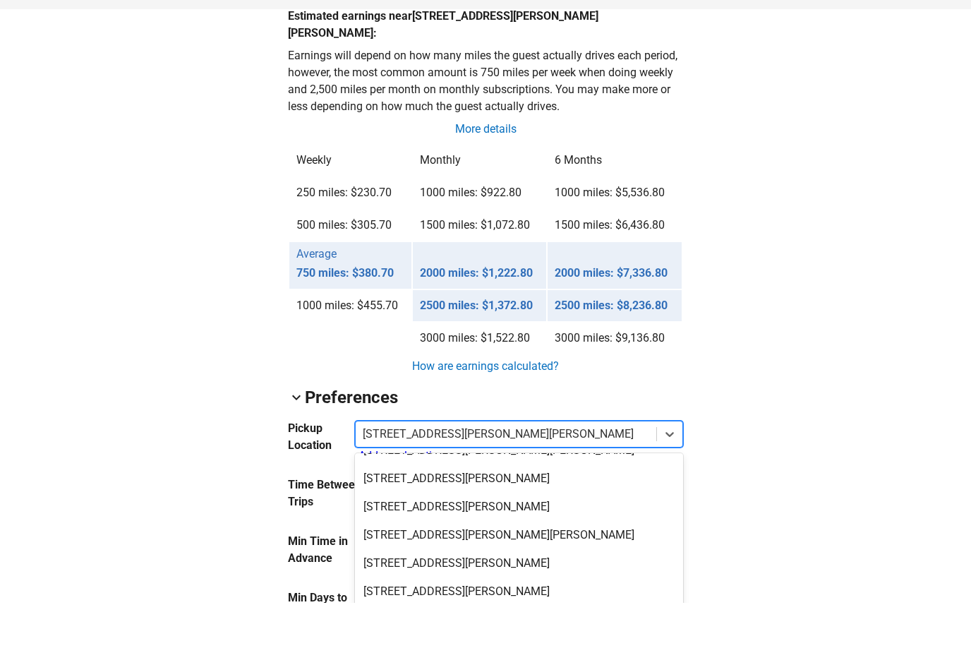
scroll to position [104, 0]
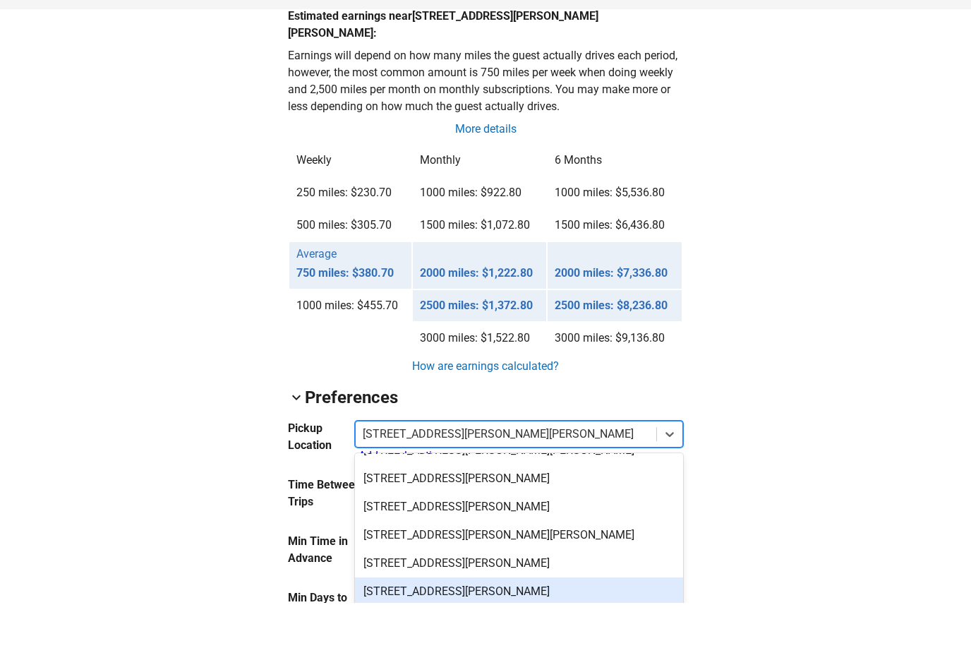
click at [505, 628] on div "[STREET_ADDRESS][PERSON_NAME]" at bounding box center [519, 642] width 328 height 28
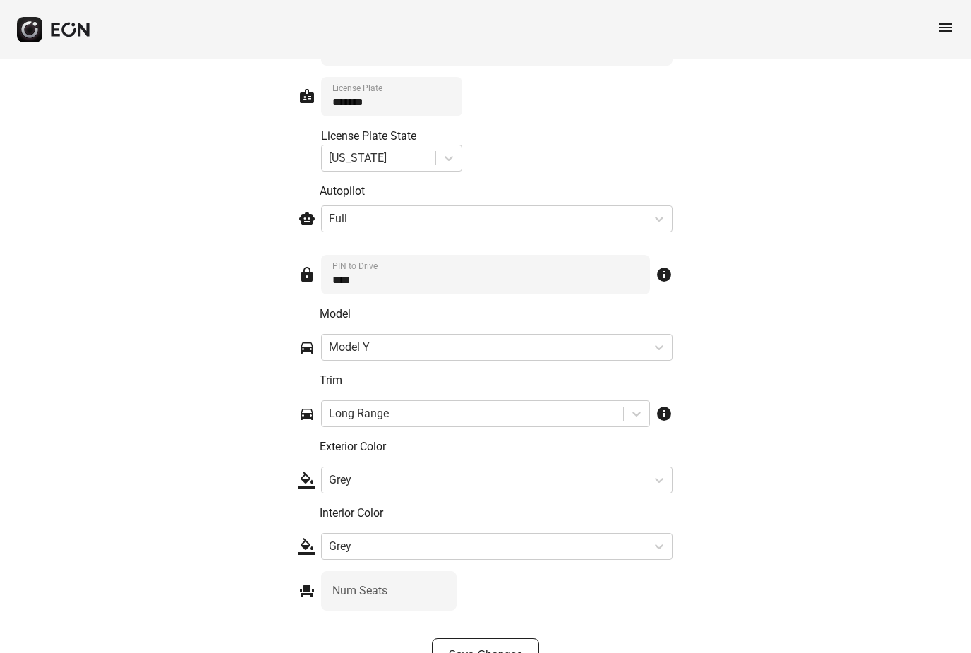
scroll to position [2080, 0]
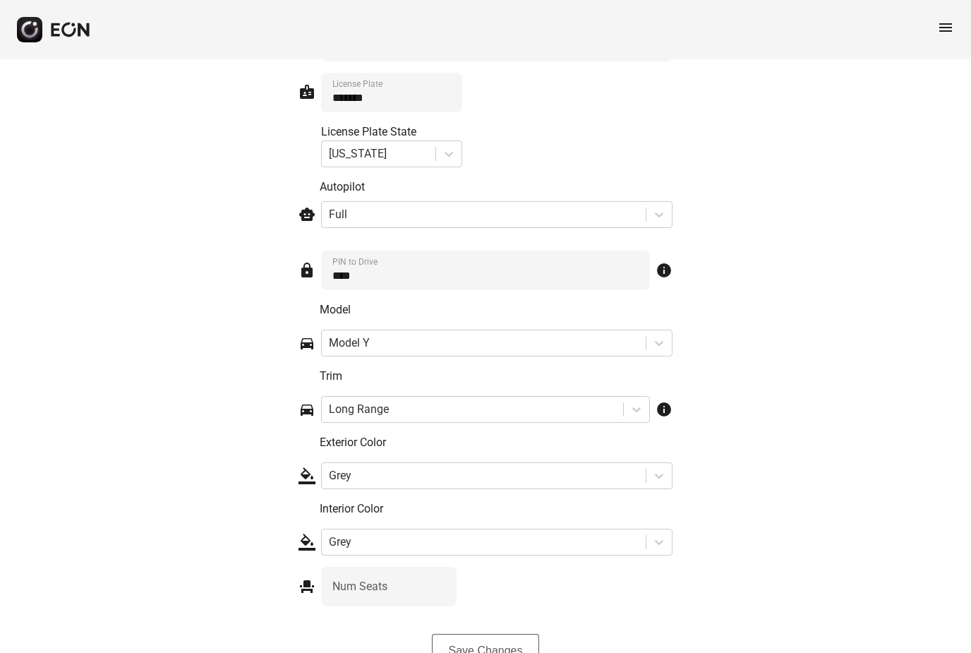
click at [503, 636] on button "Save Changes" at bounding box center [486, 651] width 108 height 34
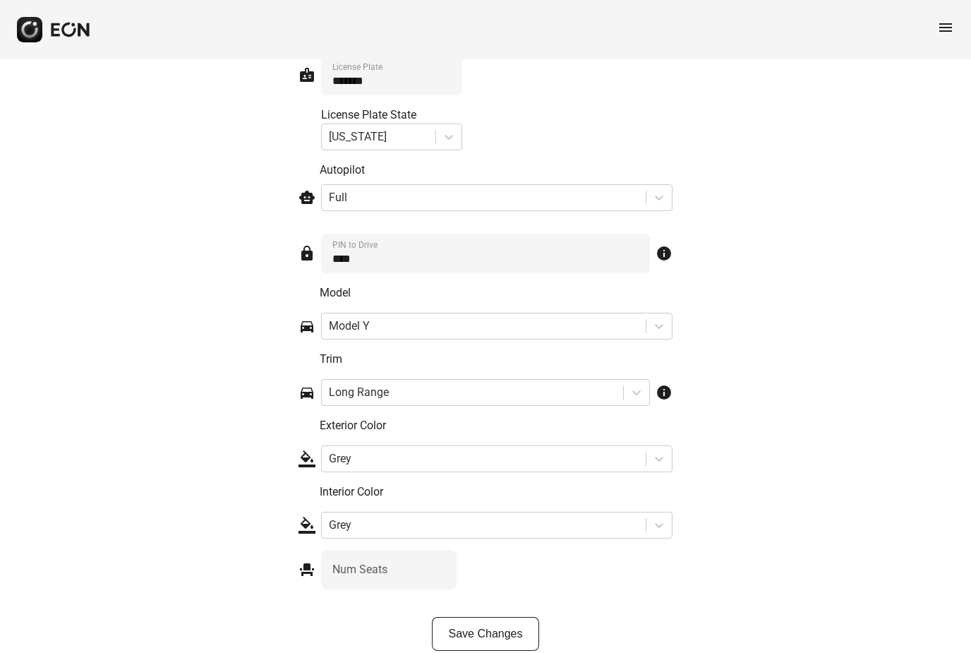
click at [950, 25] on span "menu" at bounding box center [945, 27] width 17 height 17
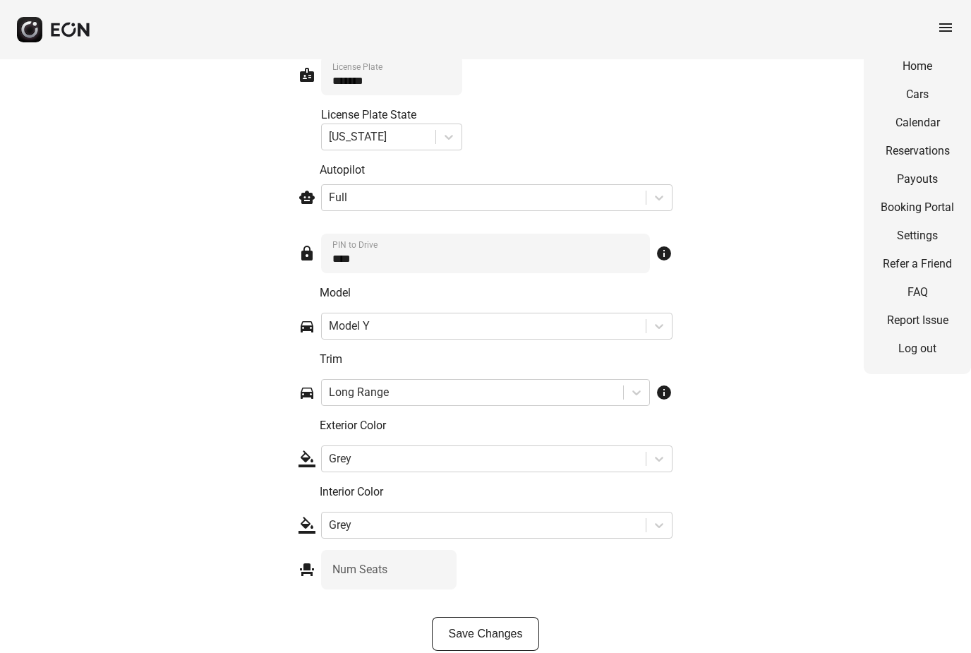
drag, startPoint x: 912, startPoint y: 68, endPoint x: 912, endPoint y: 23, distance: 45.2
click at [912, 68] on link "Home" at bounding box center [917, 66] width 73 height 17
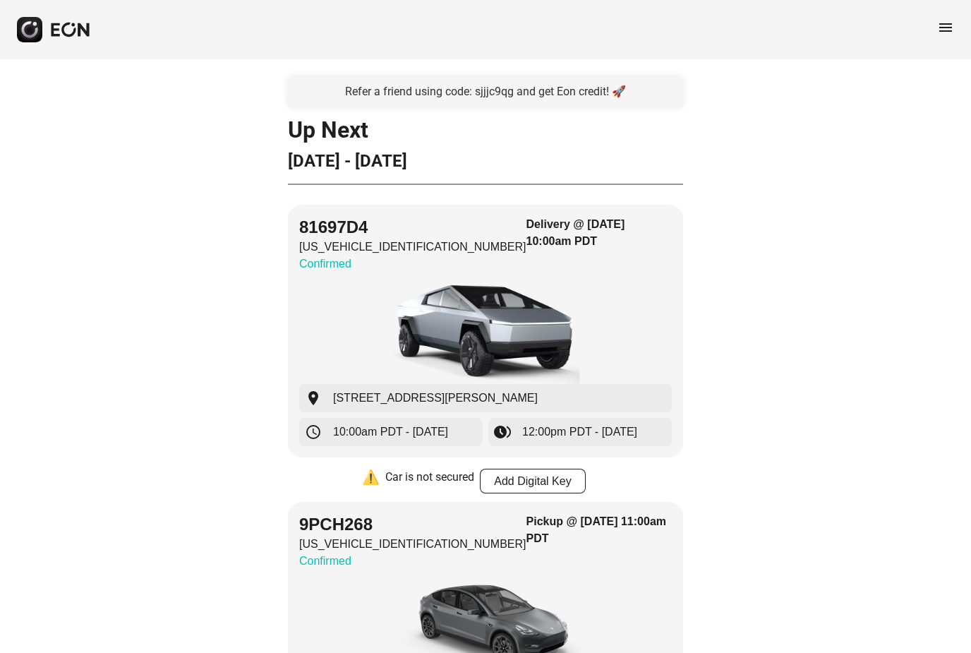
click at [944, 34] on span "menu" at bounding box center [945, 27] width 17 height 17
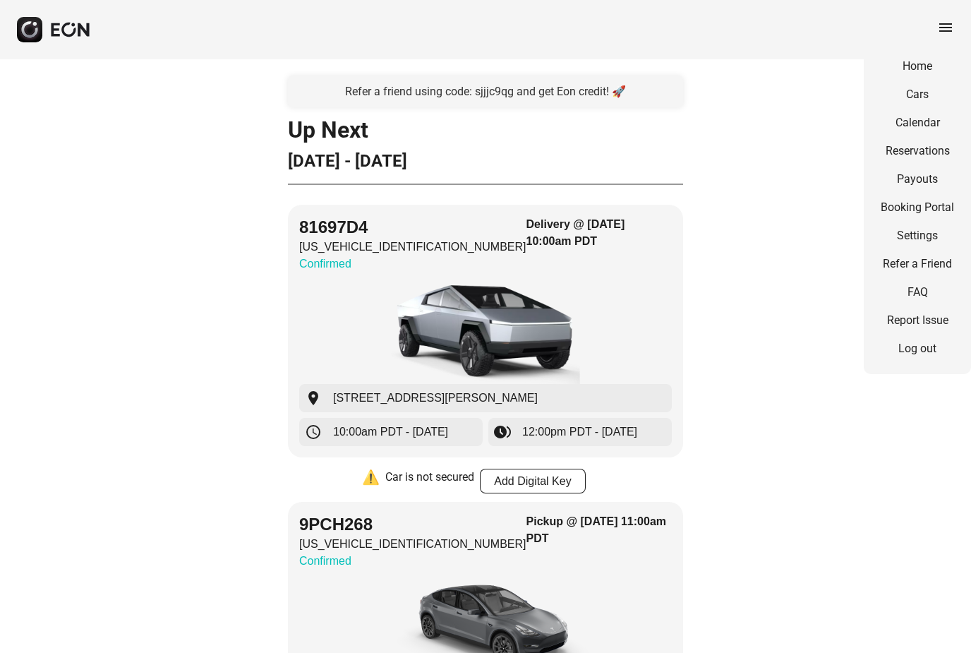
click at [909, 71] on link "Home" at bounding box center [917, 66] width 73 height 17
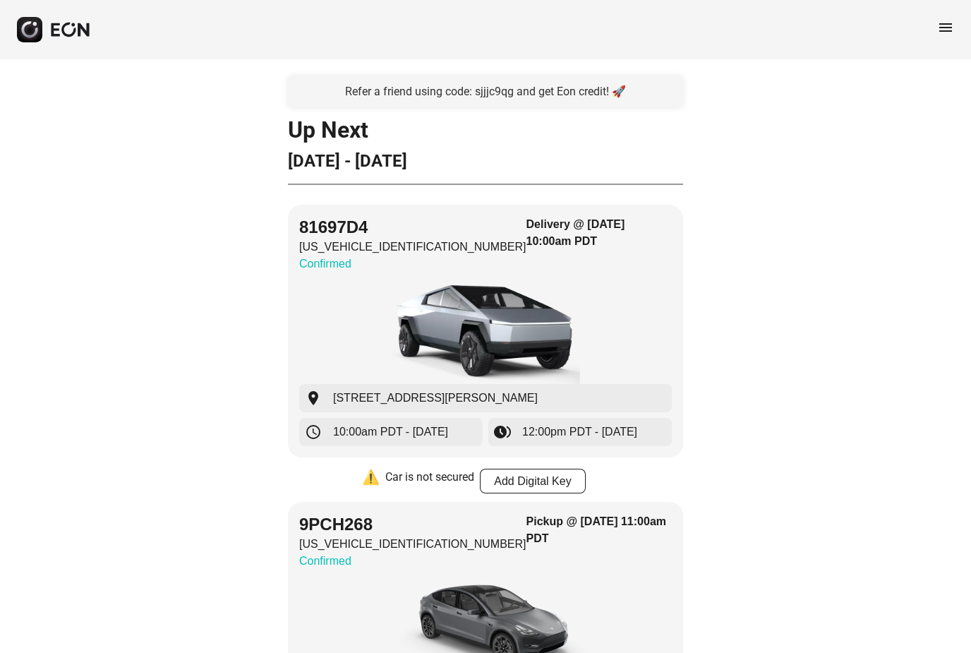
click at [948, 33] on span "menu" at bounding box center [945, 27] width 17 height 17
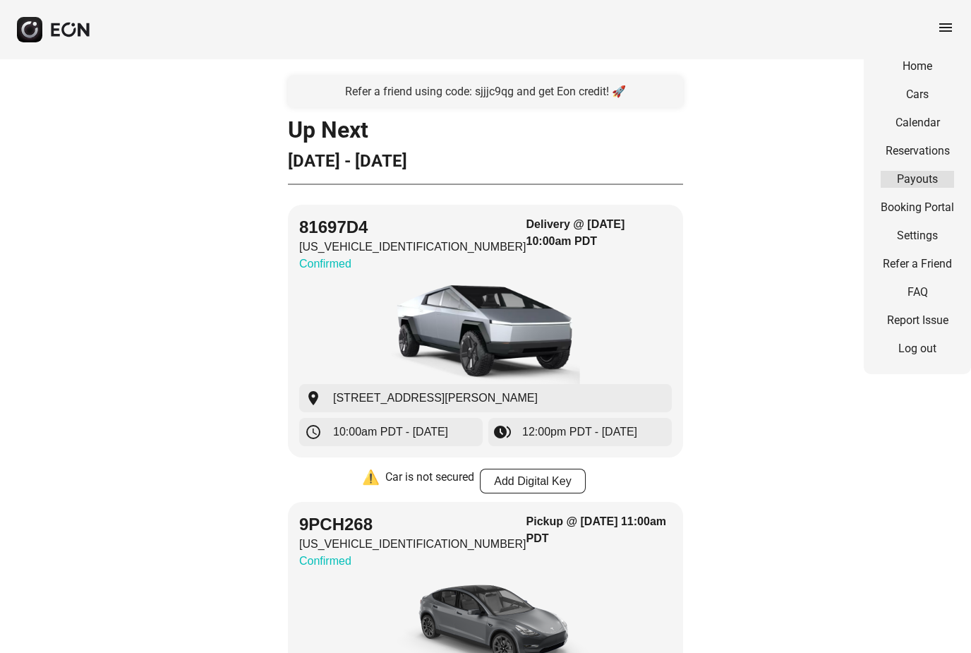
click at [902, 179] on link "Payouts" at bounding box center [917, 179] width 73 height 17
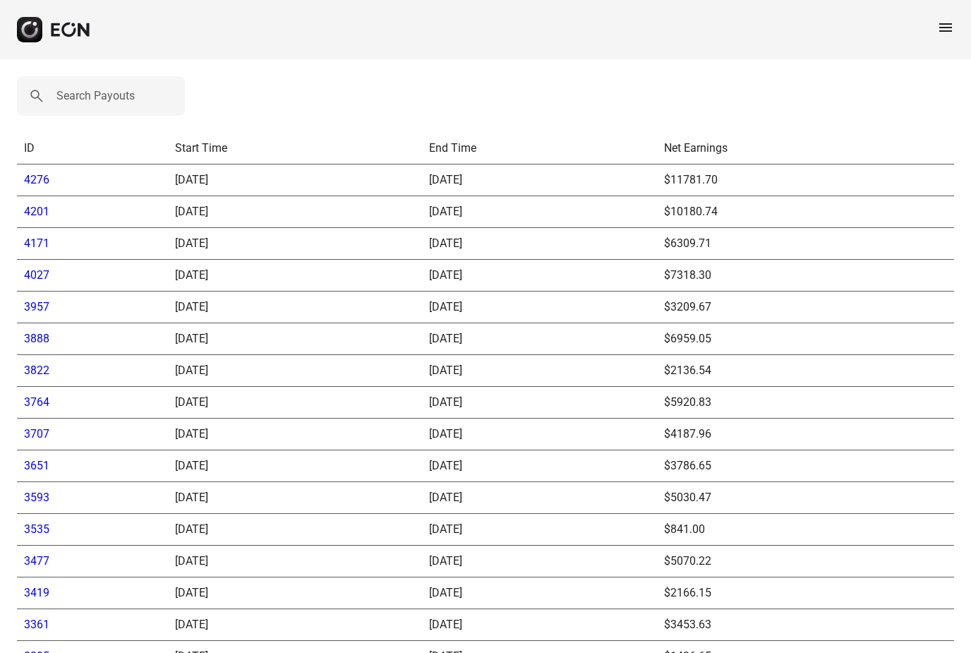
click at [944, 23] on span "menu" at bounding box center [945, 27] width 17 height 17
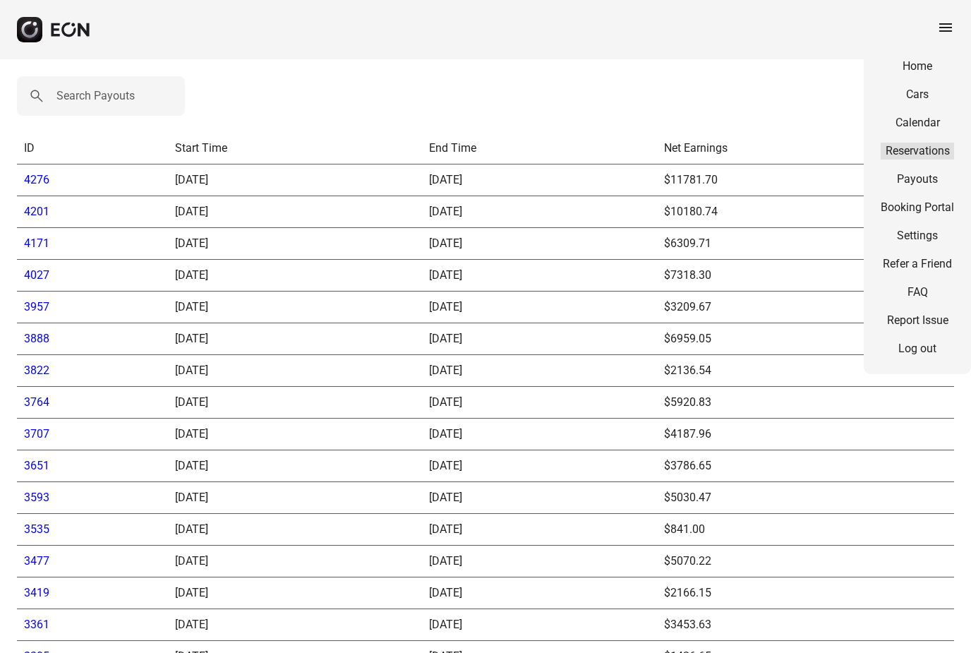
click at [907, 151] on link "Reservations" at bounding box center [917, 151] width 73 height 17
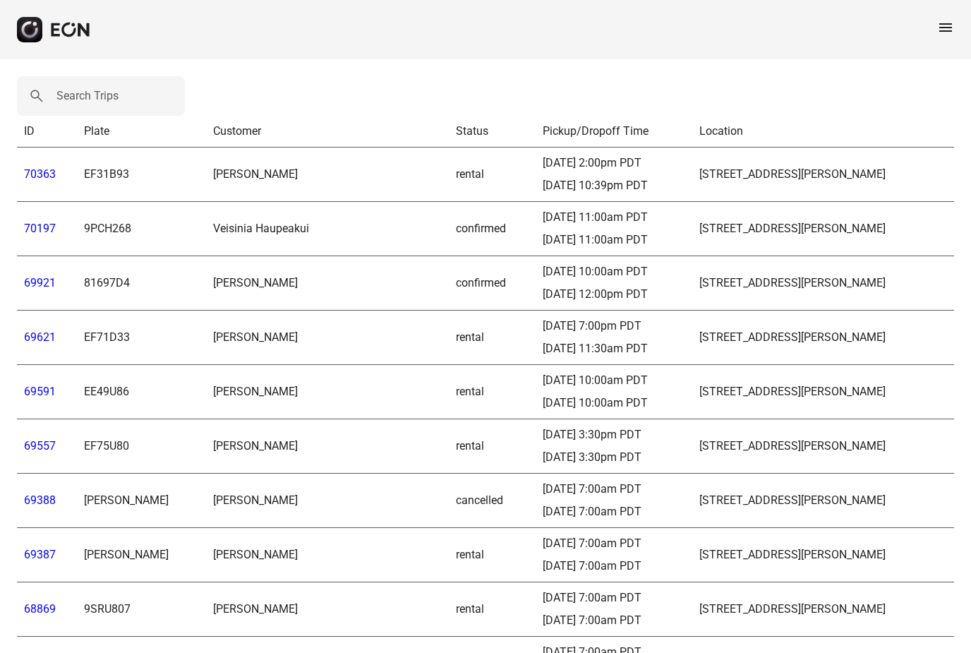
click at [110, 97] on label "Search Trips" at bounding box center [87, 95] width 62 height 17
click at [110, 97] on Trips "Search Trips" at bounding box center [101, 96] width 168 height 40
type Trips "*********"
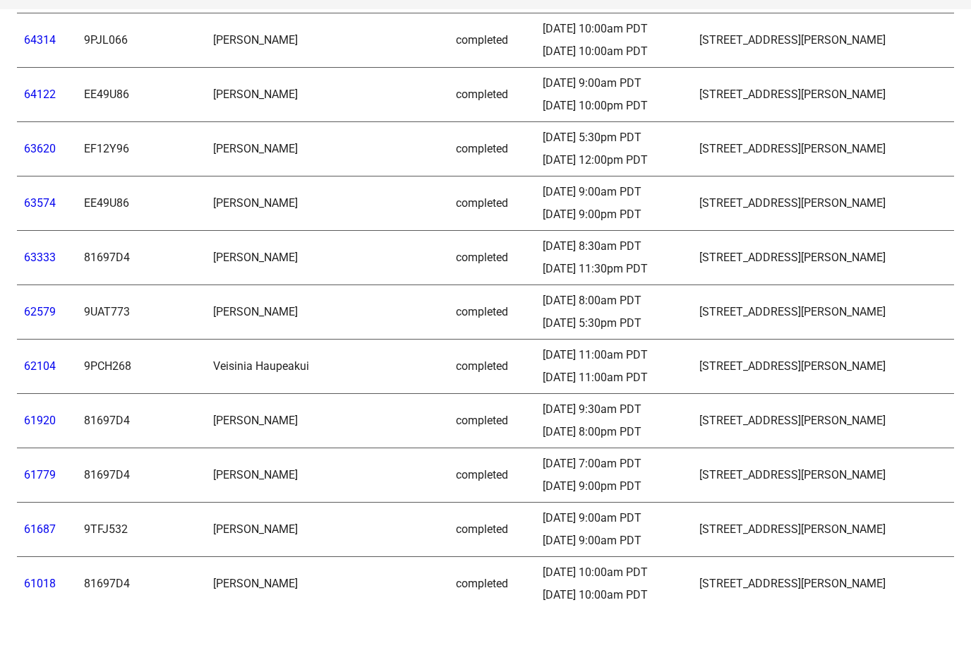
scroll to position [749, 0]
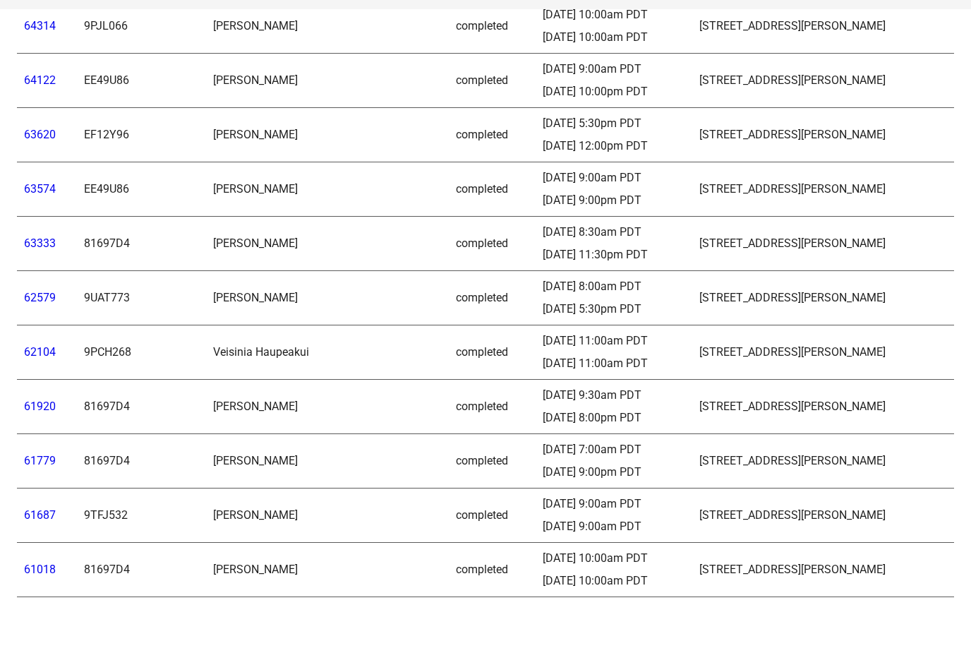
click at [33, 450] on link "61920" at bounding box center [40, 456] width 32 height 13
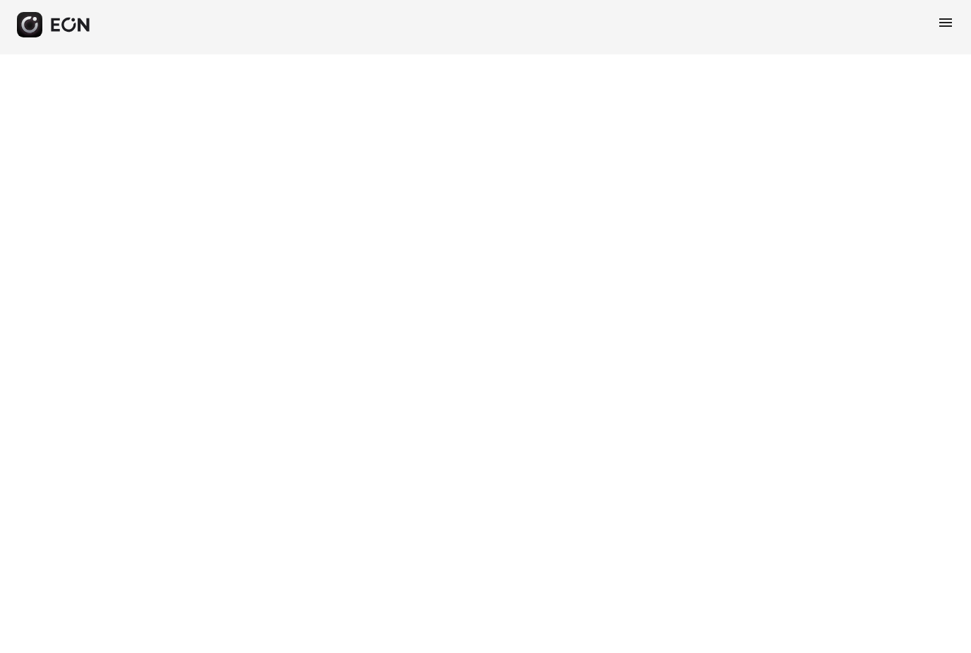
scroll to position [5, 0]
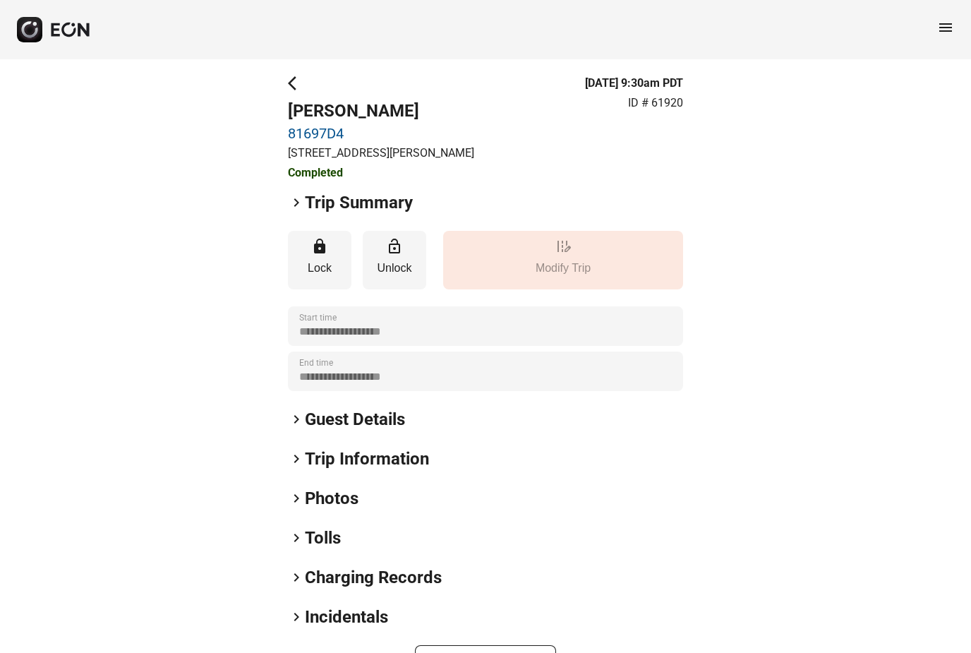
click at [298, 202] on span "keyboard_arrow_right" at bounding box center [296, 202] width 17 height 17
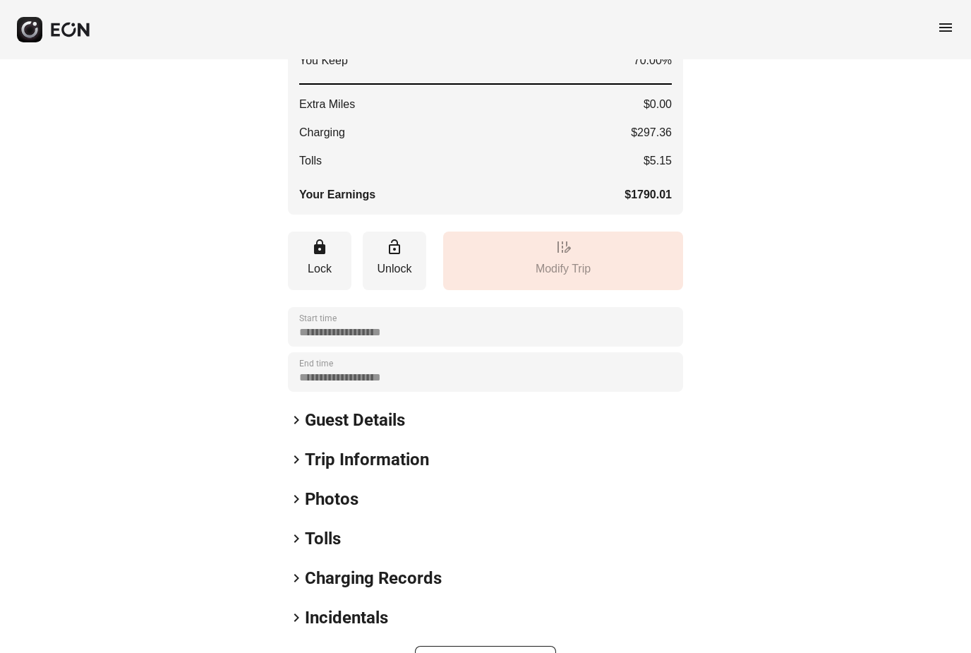
scroll to position [342, 0]
click at [297, 490] on span "keyboard_arrow_right" at bounding box center [296, 498] width 17 height 17
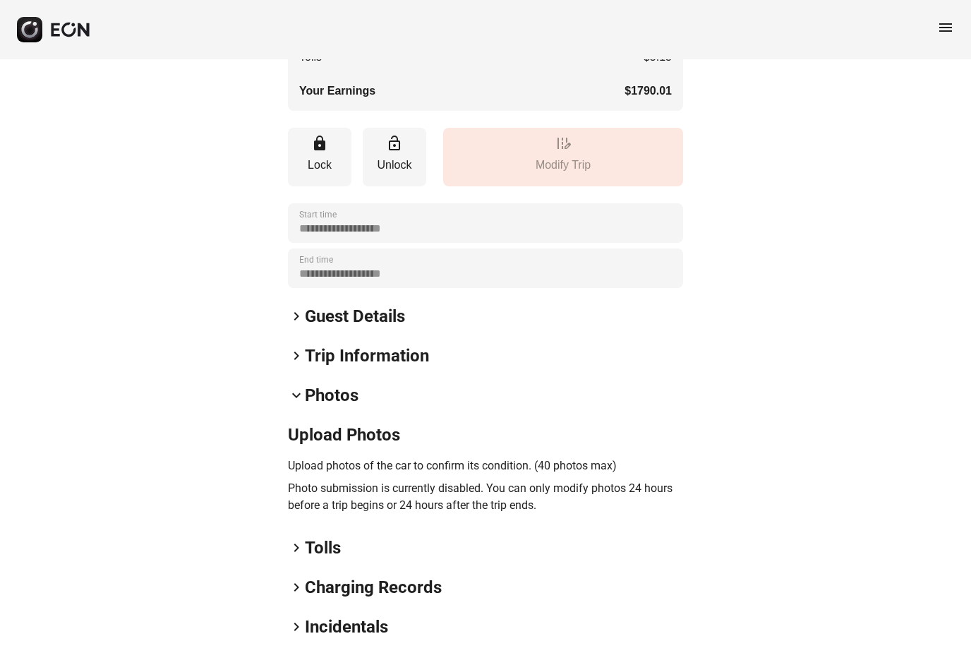
scroll to position [455, 0]
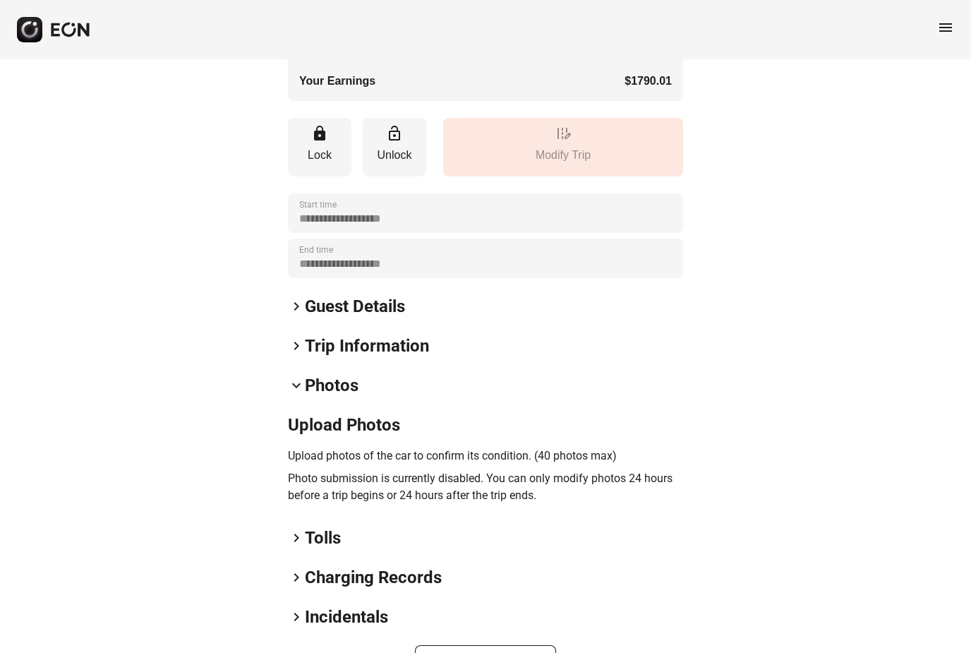
click at [296, 621] on span "keyboard_arrow_right" at bounding box center [296, 616] width 17 height 17
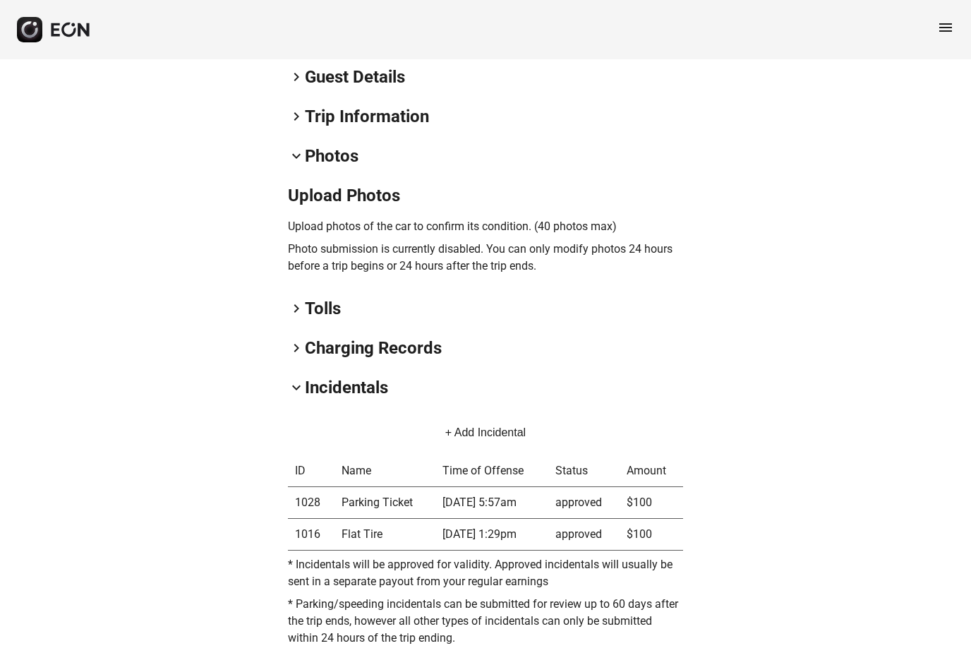
scroll to position [685, 0]
click at [456, 427] on button "+ Add Incidental" at bounding box center [485, 432] width 114 height 34
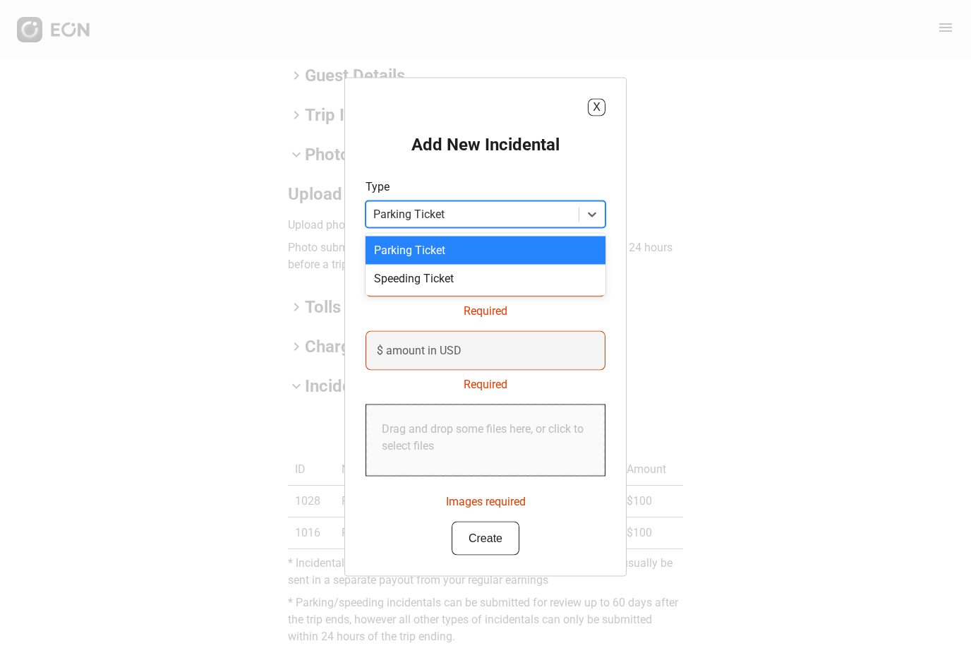
click at [492, 224] on div at bounding box center [472, 214] width 198 height 20
click at [470, 264] on div "Parking Ticket" at bounding box center [485, 250] width 240 height 28
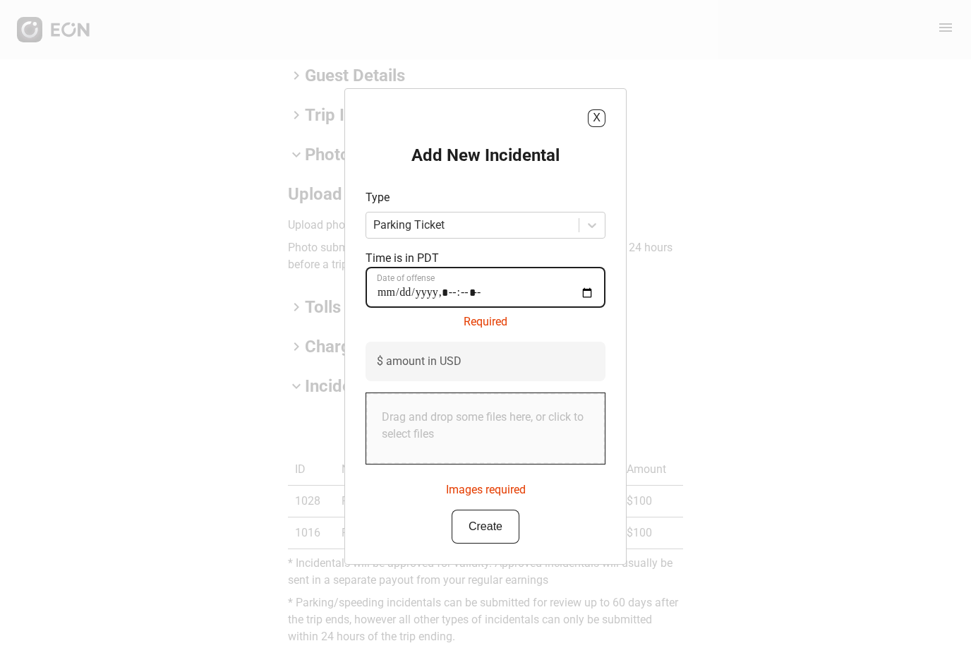
type offense "**********"
click at [453, 308] on offense "Date of offense" at bounding box center [485, 287] width 240 height 41
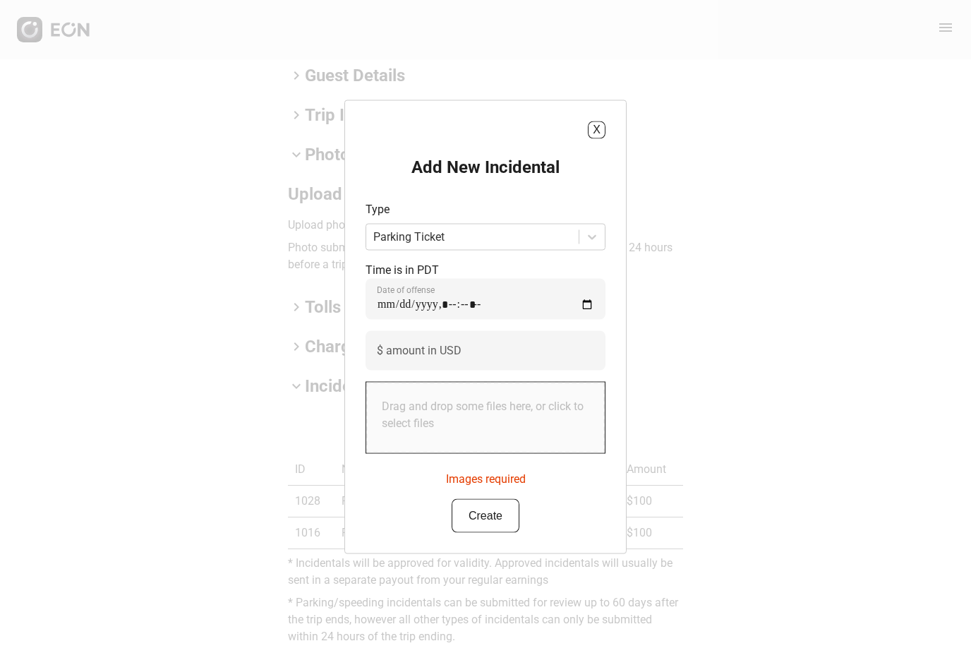
drag, startPoint x: 453, startPoint y: 308, endPoint x: 294, endPoint y: 464, distance: 222.5
click at [0, 0] on html "**********" at bounding box center [485, 18] width 971 height 1408
click at [597, 138] on button "X" at bounding box center [597, 130] width 18 height 18
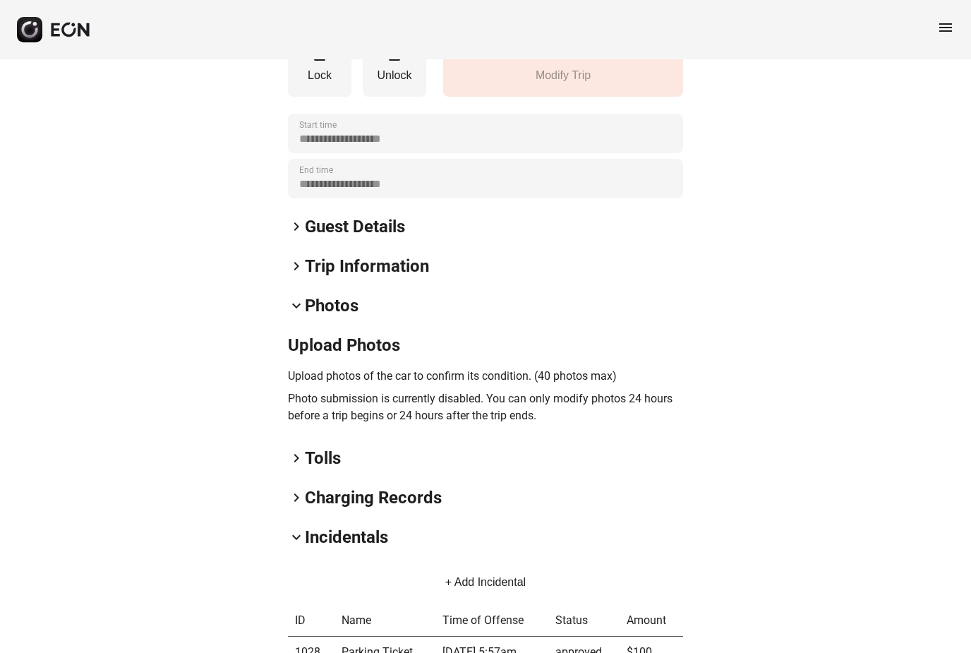
scroll to position [526, 0]
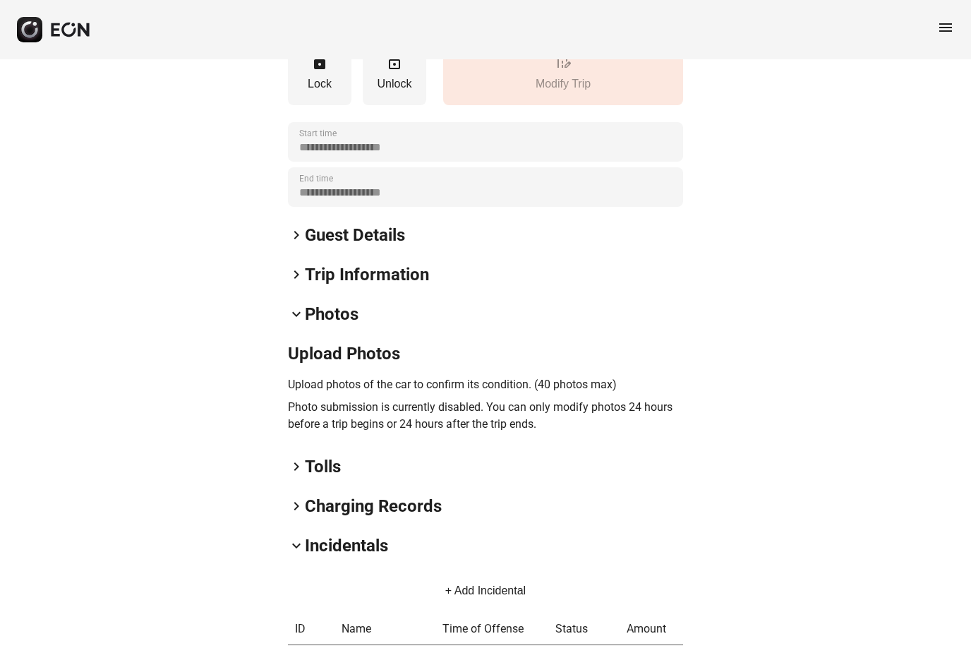
click at [319, 405] on p "Photo submission is currently disabled. You can only modify photos 24 hours bef…" at bounding box center [485, 416] width 395 height 34
click at [322, 348] on h2 "Upload Photos" at bounding box center [485, 354] width 395 height 23
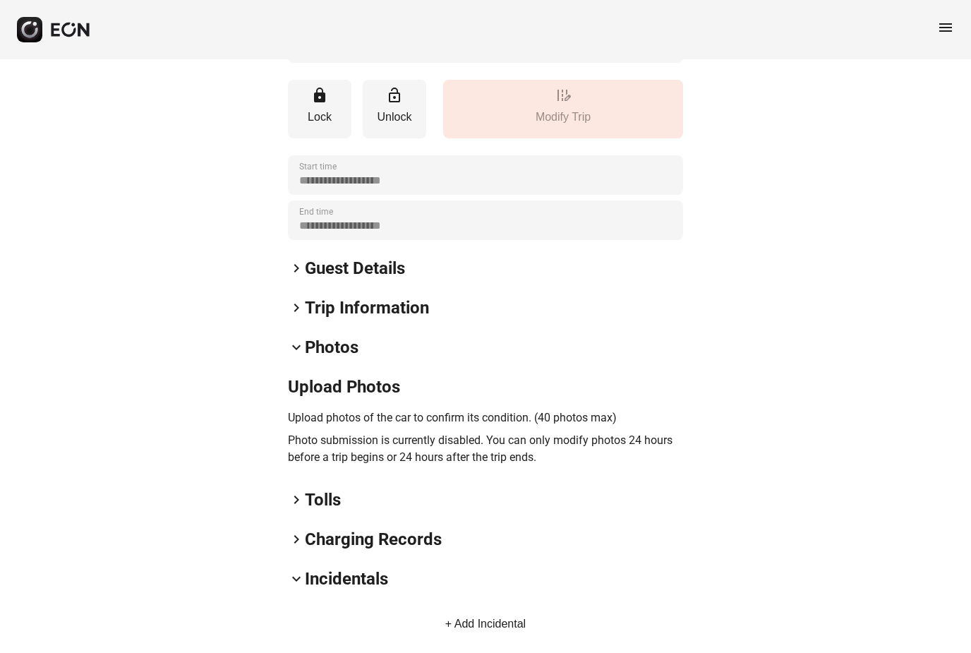
scroll to position [490, 0]
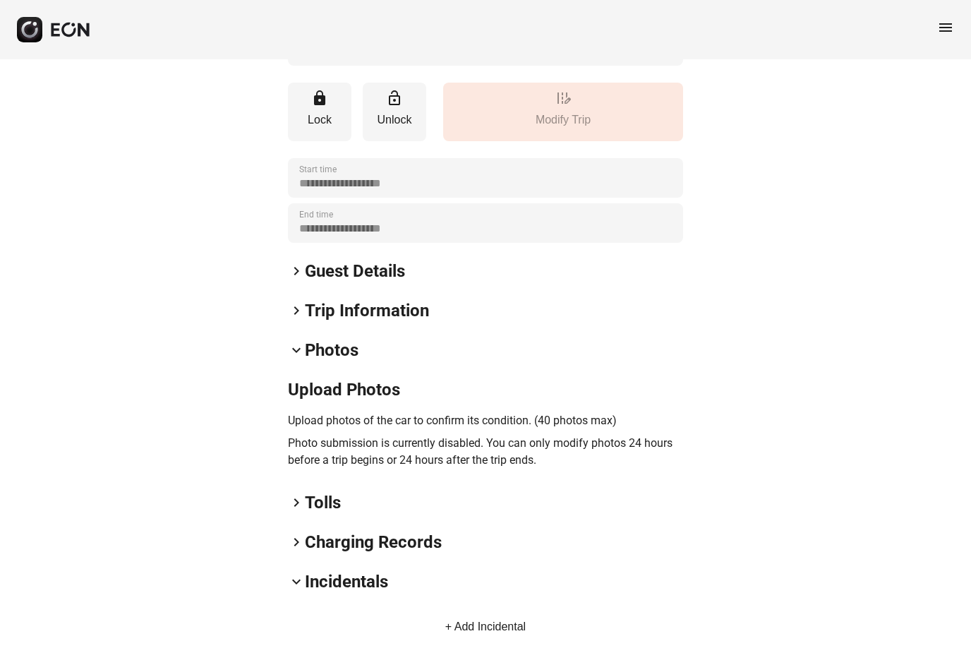
click at [294, 272] on span "keyboard_arrow_right" at bounding box center [296, 270] width 17 height 17
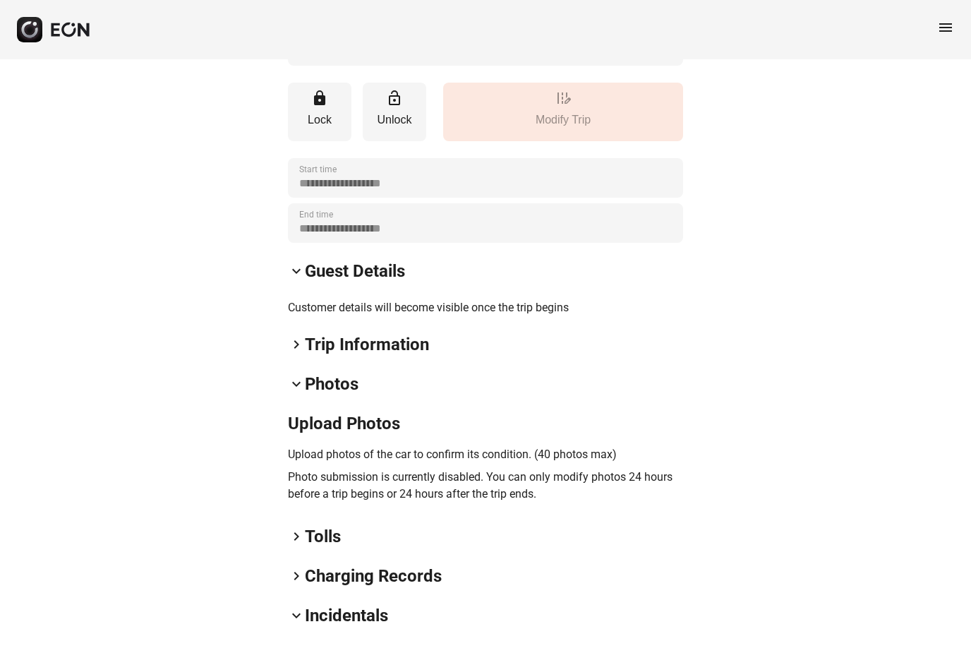
click at [293, 346] on span "keyboard_arrow_right" at bounding box center [296, 344] width 17 height 17
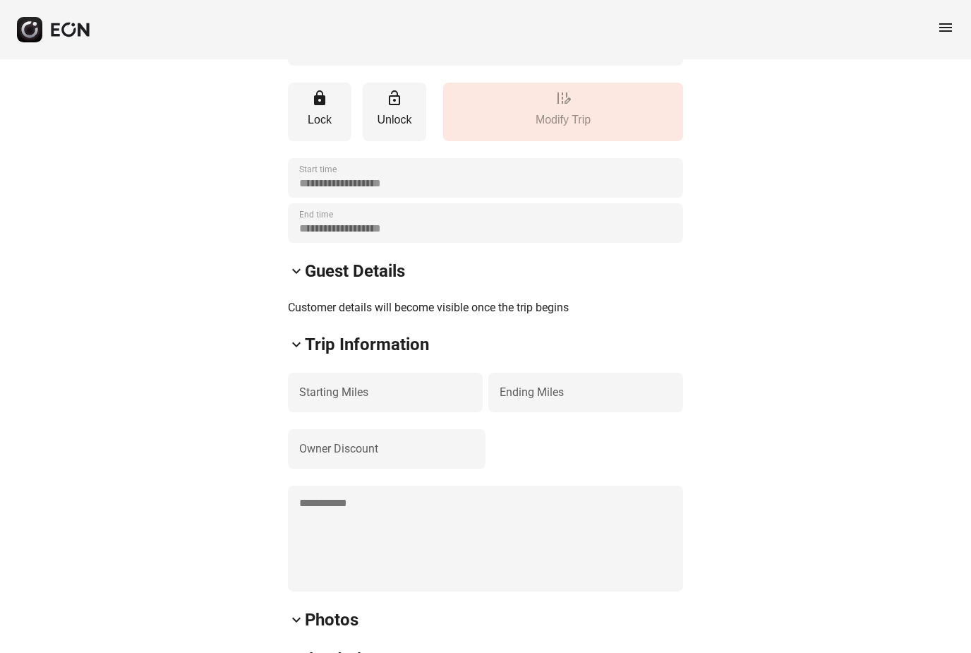
click at [299, 262] on span "keyboard_arrow_down" at bounding box center [296, 270] width 17 height 17
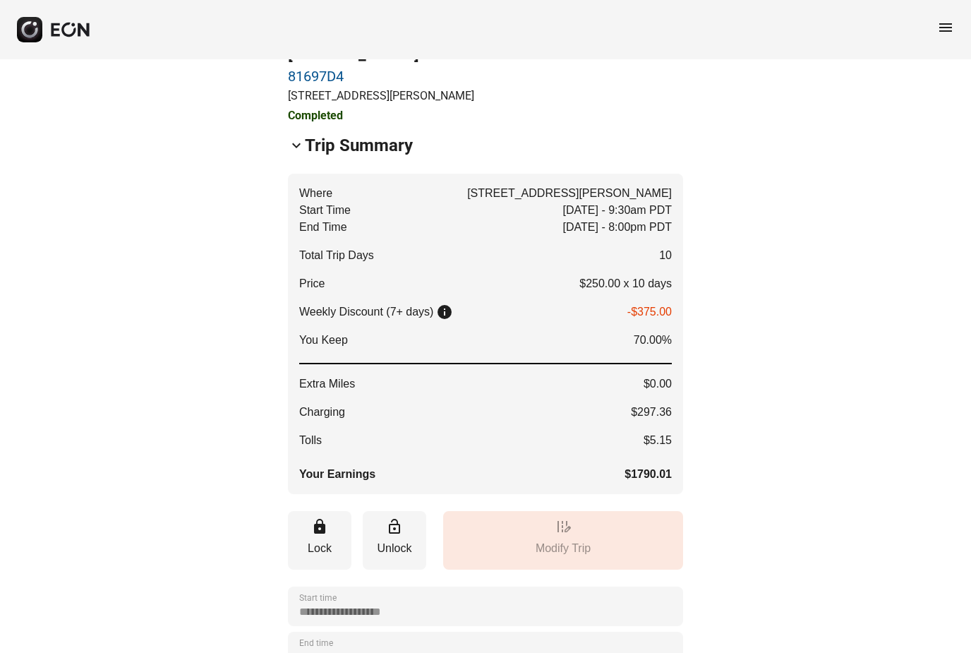
scroll to position [0, 0]
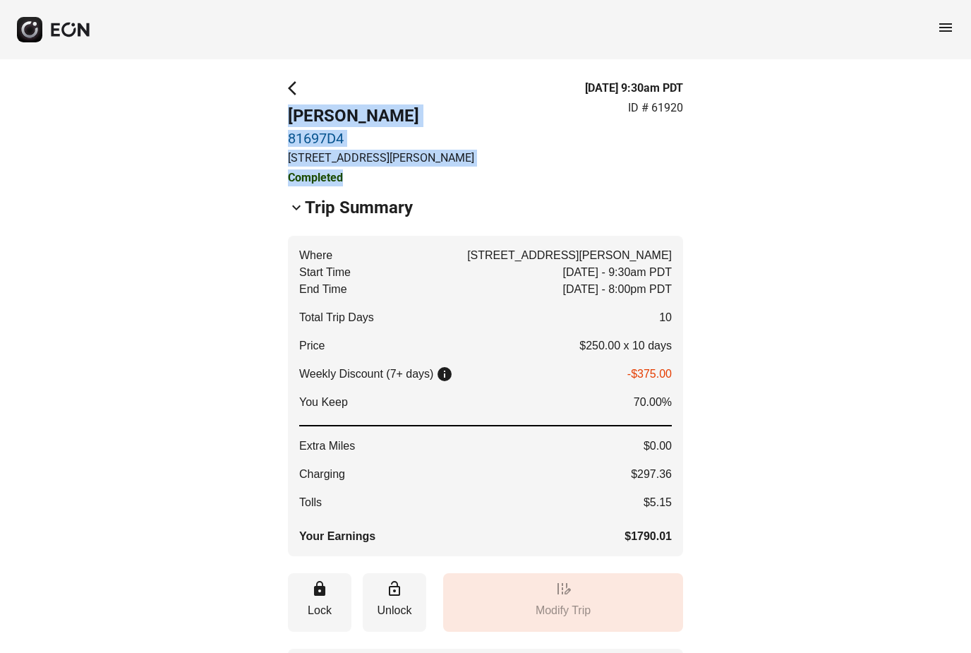
drag, startPoint x: 289, startPoint y: 117, endPoint x: 418, endPoint y: 173, distance: 140.6
click at [418, 173] on div "arrow_back_ios IJUNG HSIAO 81697D4 [STREET_ADDRESS][PERSON_NAME] Completed" at bounding box center [381, 133] width 186 height 107
copy div "IJUNG HSIAO 81697D4 [STREET_ADDRESS][PERSON_NAME] Completed"
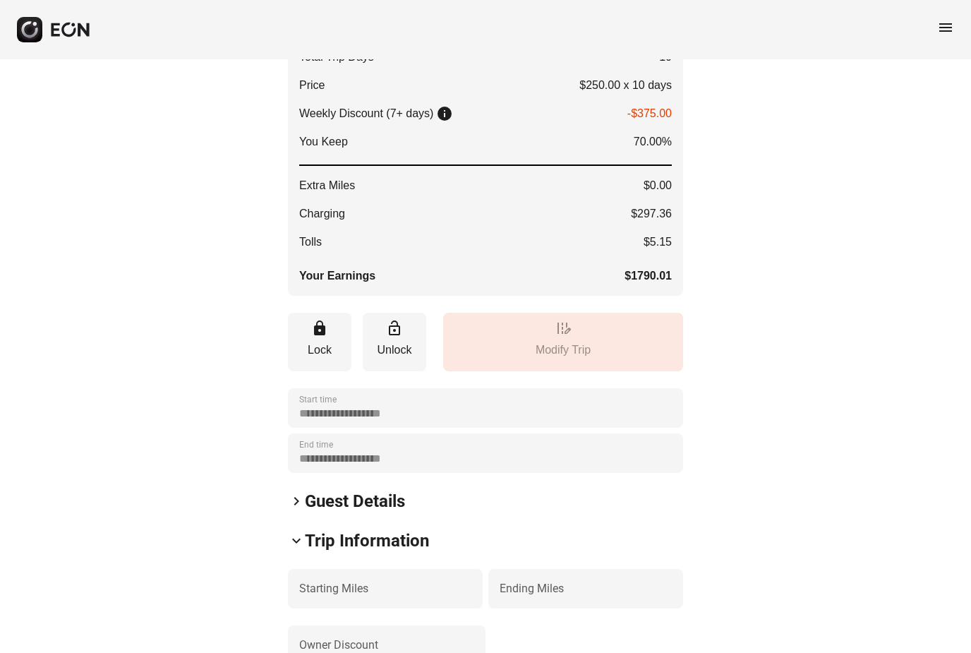
scroll to position [297, 0]
